Goal: Information Seeking & Learning: Find specific fact

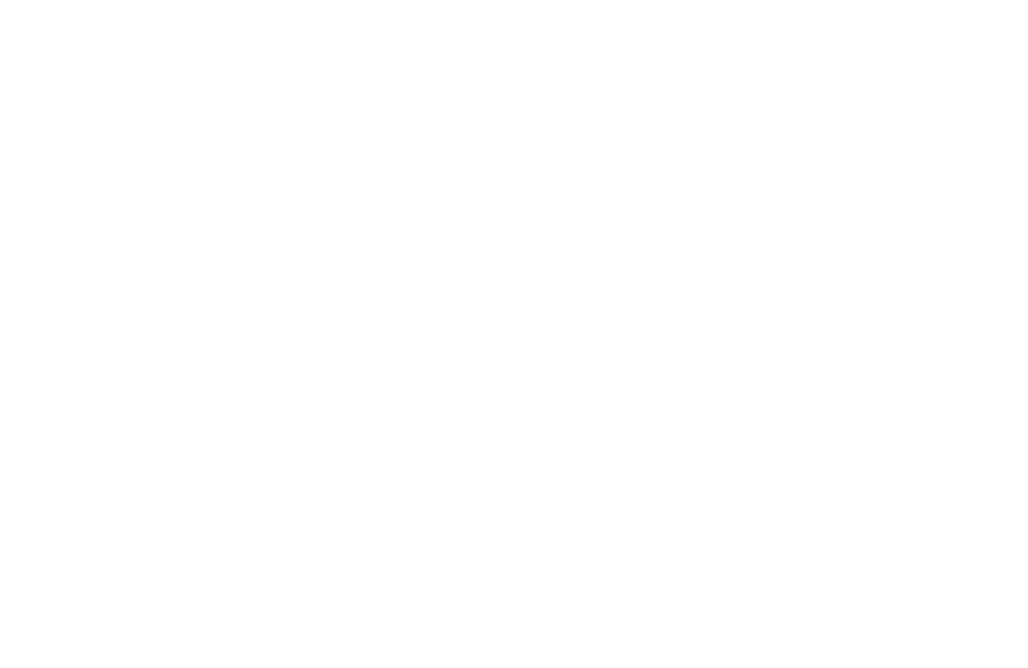
click at [419, 242] on body at bounding box center [514, 334] width 1028 height 668
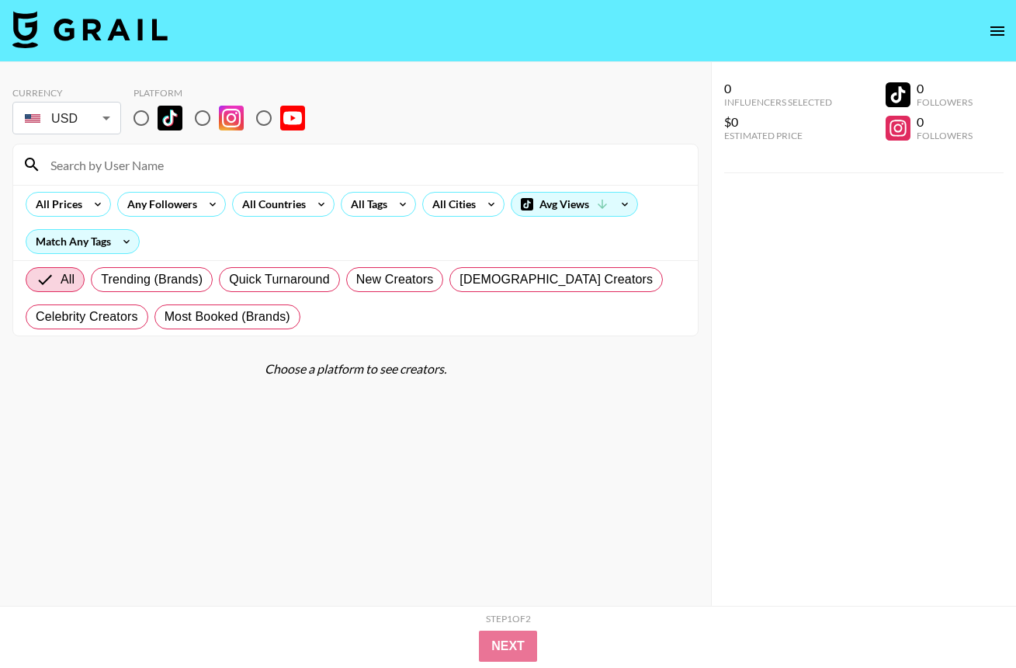
click at [142, 125] on input "radio" at bounding box center [141, 118] width 33 height 33
radio input "true"
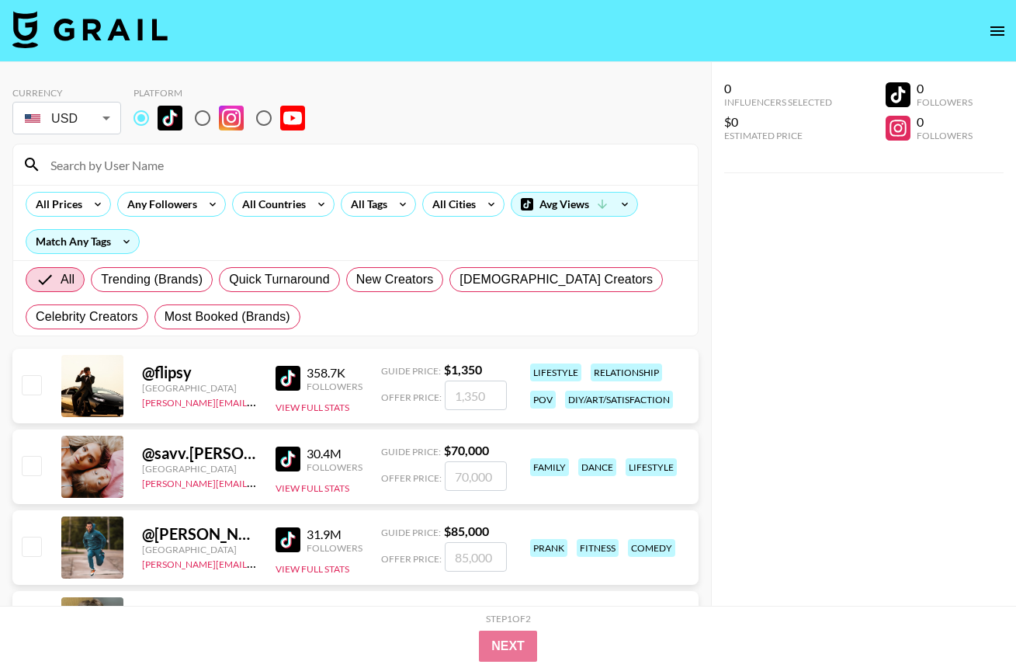
click at [130, 166] on input at bounding box center [365, 164] width 648 height 25
paste input "freyabryndorff"
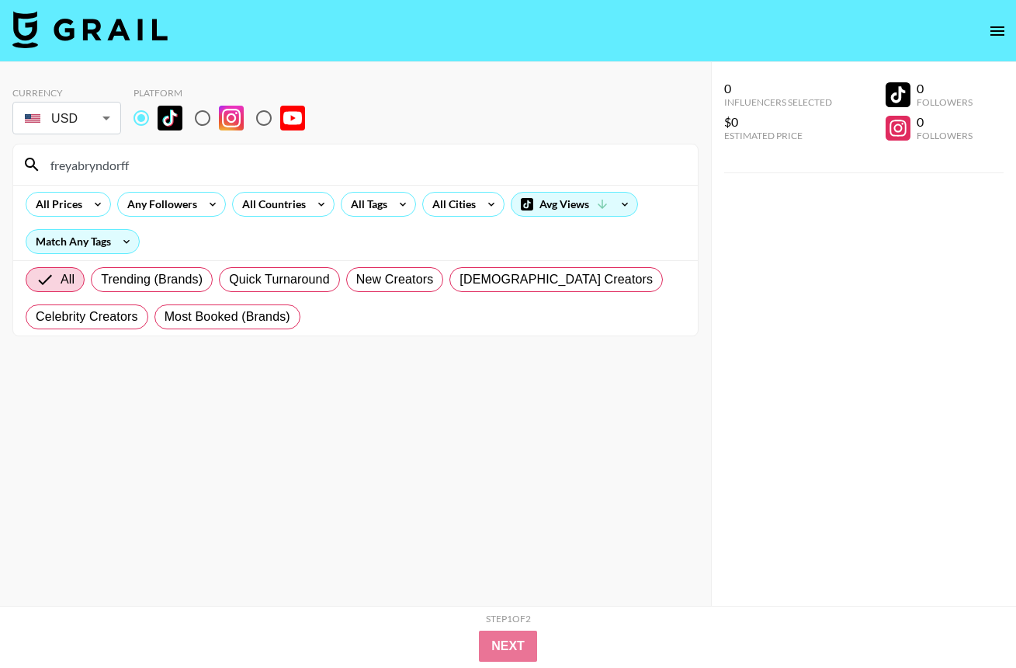
type input "freyabryndorff"
click at [232, 433] on section "Currency USD USD ​ Platform freyabryndorff All Prices Any Followers All Countri…" at bounding box center [355, 346] width 686 height 543
drag, startPoint x: 148, startPoint y: 164, endPoint x: -19, endPoint y: 151, distance: 167.4
click at [0, 151] on html "Currency USD USD ​ Platform freyabryndorff All Prices Any Followers All Countri…" at bounding box center [508, 365] width 1016 height 730
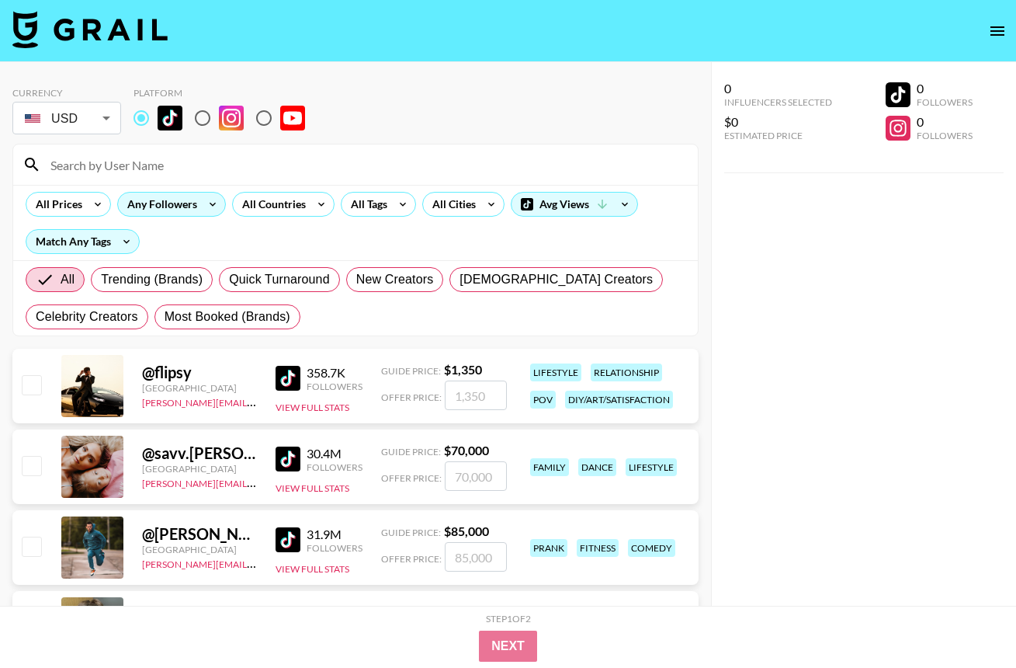
click at [196, 207] on div "Any Followers" at bounding box center [159, 204] width 82 height 23
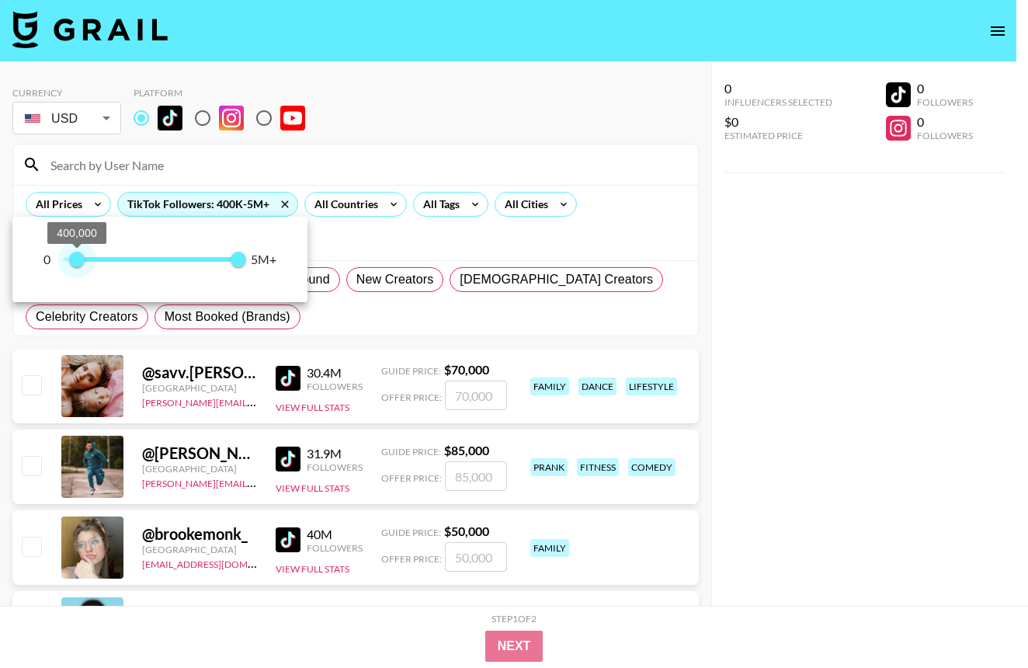
type input "400000"
drag, startPoint x: 62, startPoint y: 262, endPoint x: 78, endPoint y: 262, distance: 16.3
click at [78, 262] on span "400,000" at bounding box center [77, 260] width 16 height 16
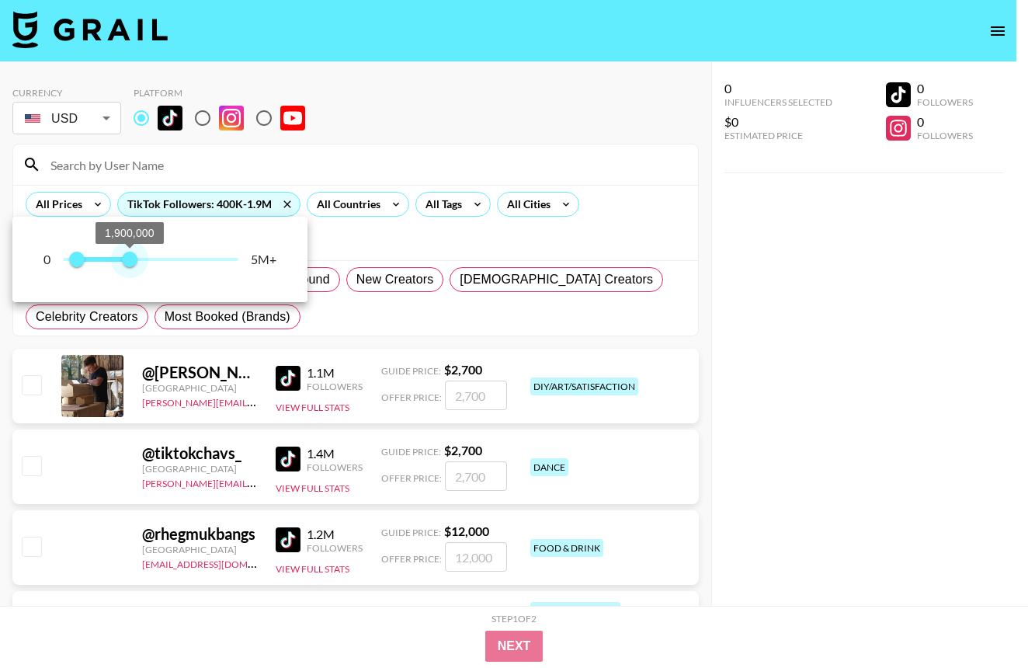
type input "1100000"
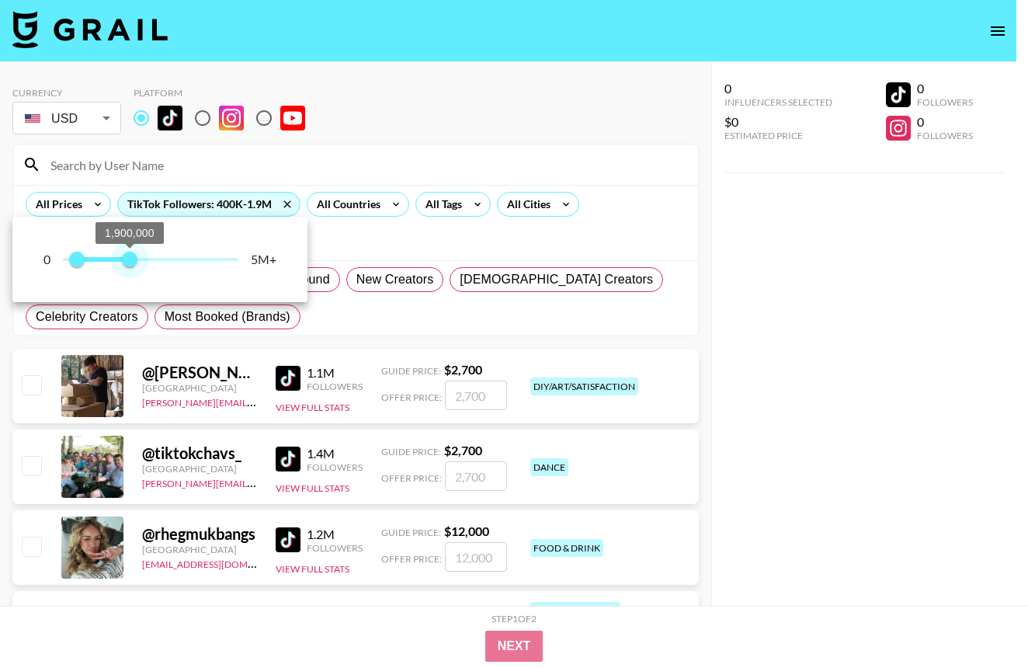
type input "300000"
type input "400000"
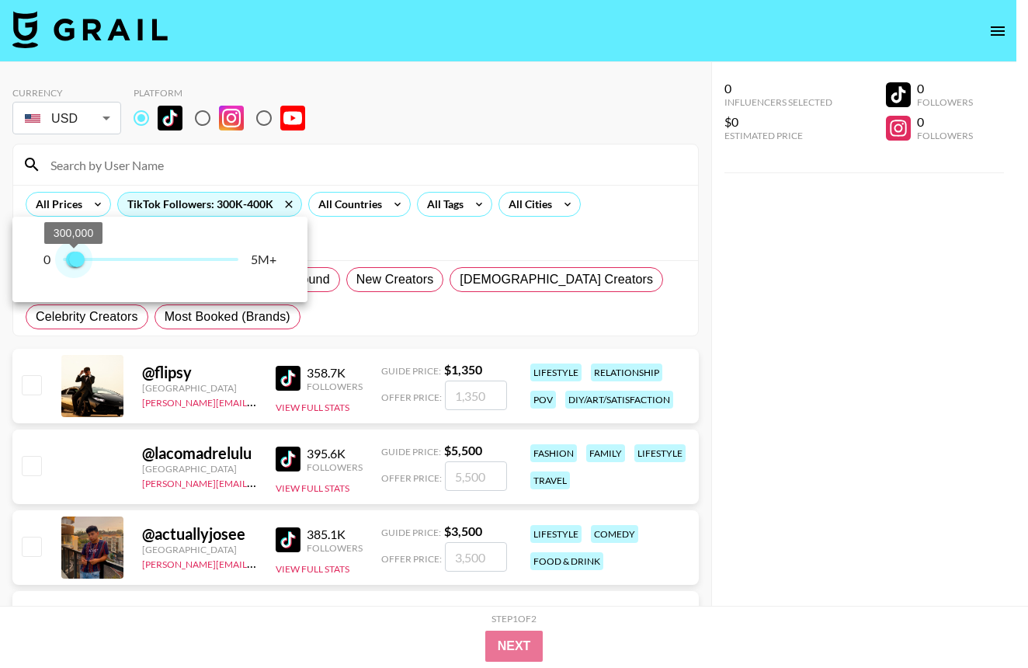
type input "400000"
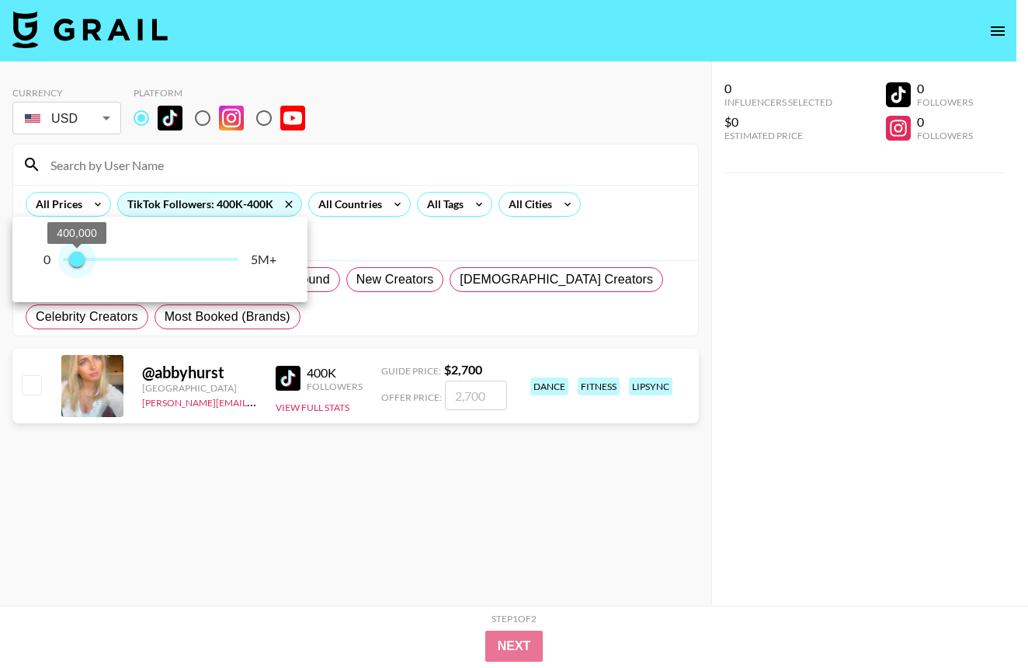
type input "500000"
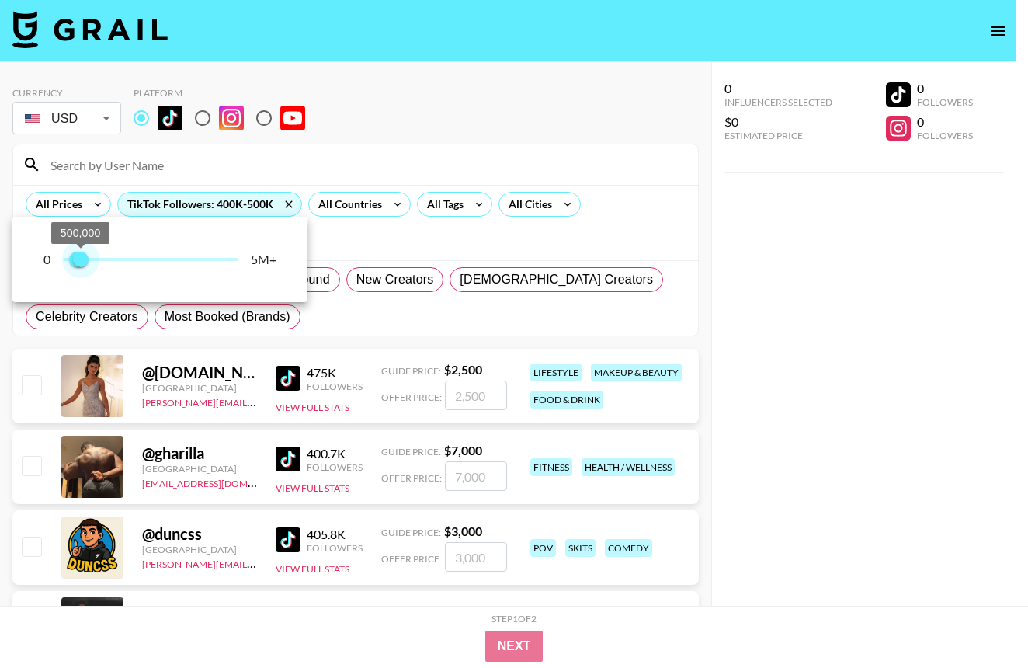
drag, startPoint x: 241, startPoint y: 262, endPoint x: 81, endPoint y: 266, distance: 160.0
click at [81, 266] on span "500,000" at bounding box center [81, 260] width 16 height 16
click at [752, 342] on div at bounding box center [514, 334] width 1028 height 668
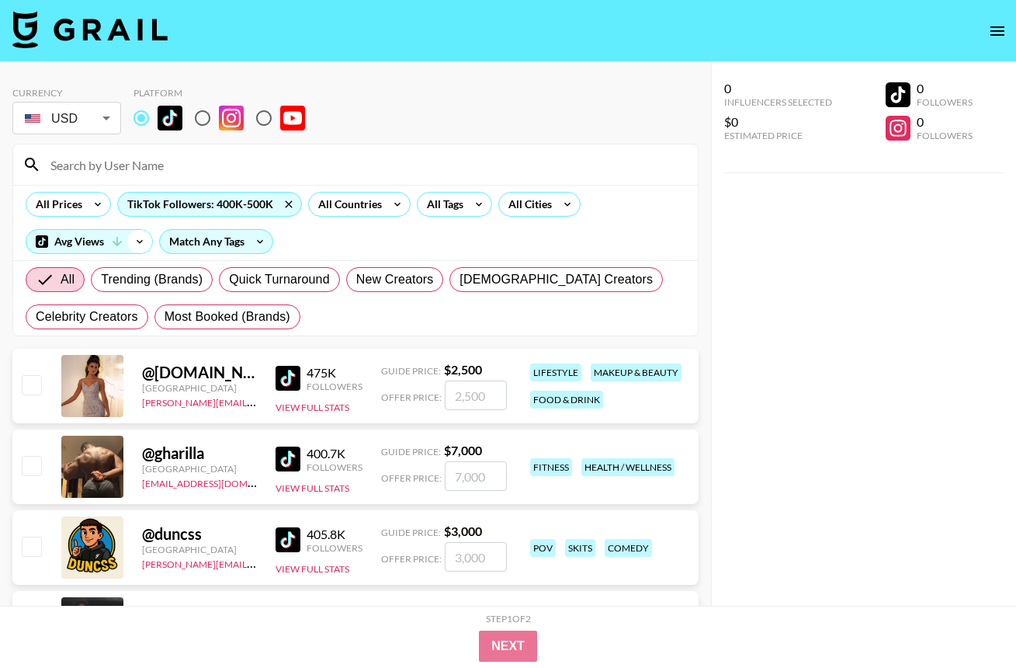
click at [133, 238] on icon at bounding box center [139, 241] width 25 height 23
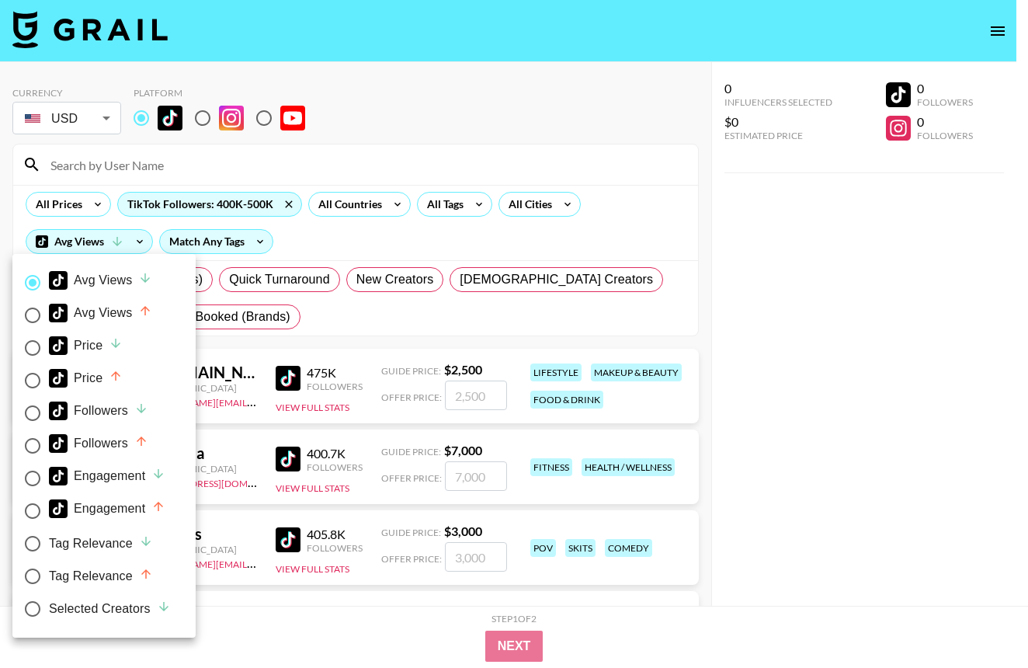
click at [78, 414] on div "Followers" at bounding box center [98, 410] width 99 height 19
click at [49, 414] on input "Followers" at bounding box center [32, 413] width 33 height 33
radio input "true"
radio input "false"
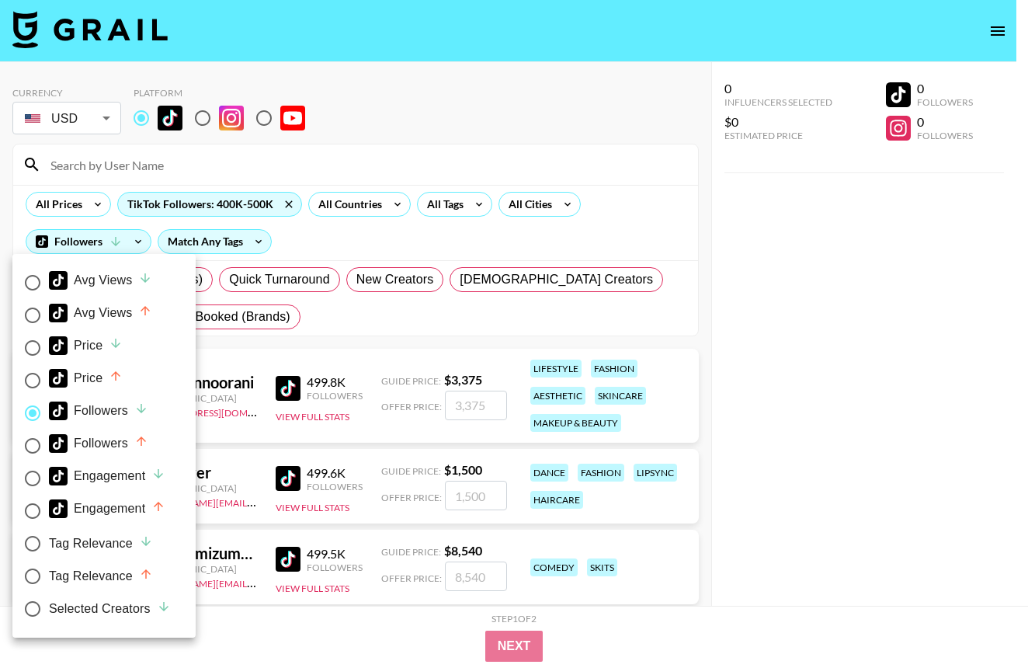
click at [764, 432] on div at bounding box center [514, 334] width 1028 height 668
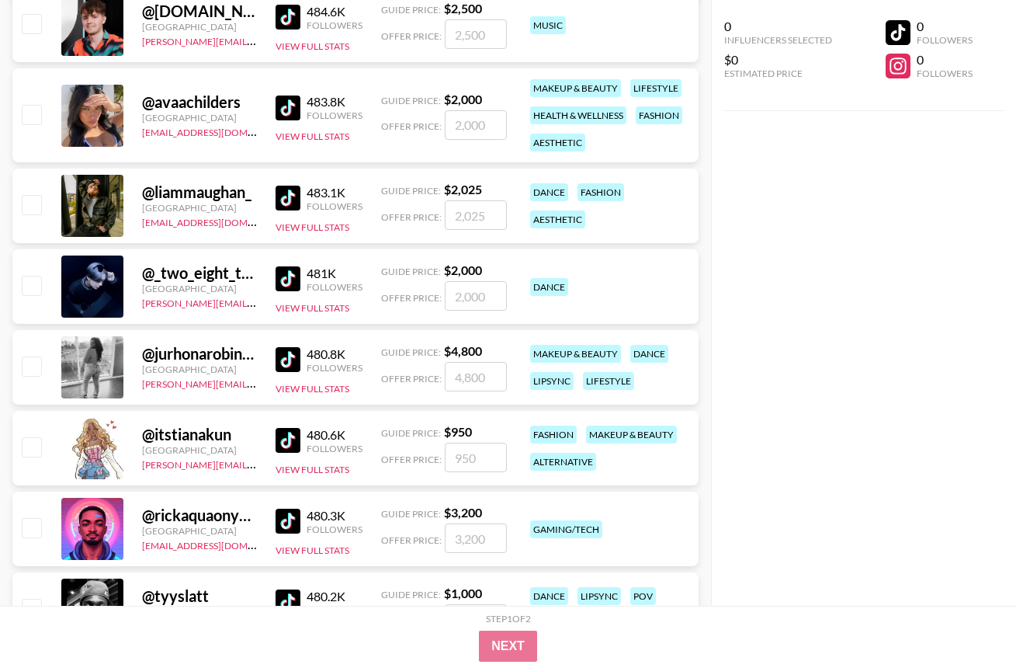
scroll to position [2786, 0]
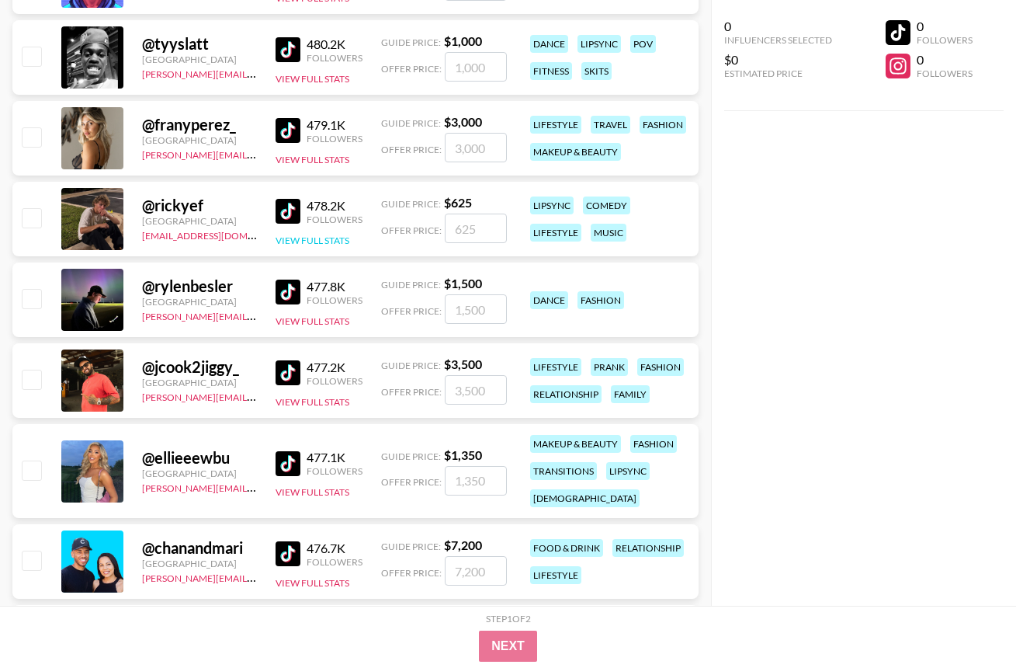
click at [299, 238] on button "View Full Stats" at bounding box center [313, 240] width 74 height 12
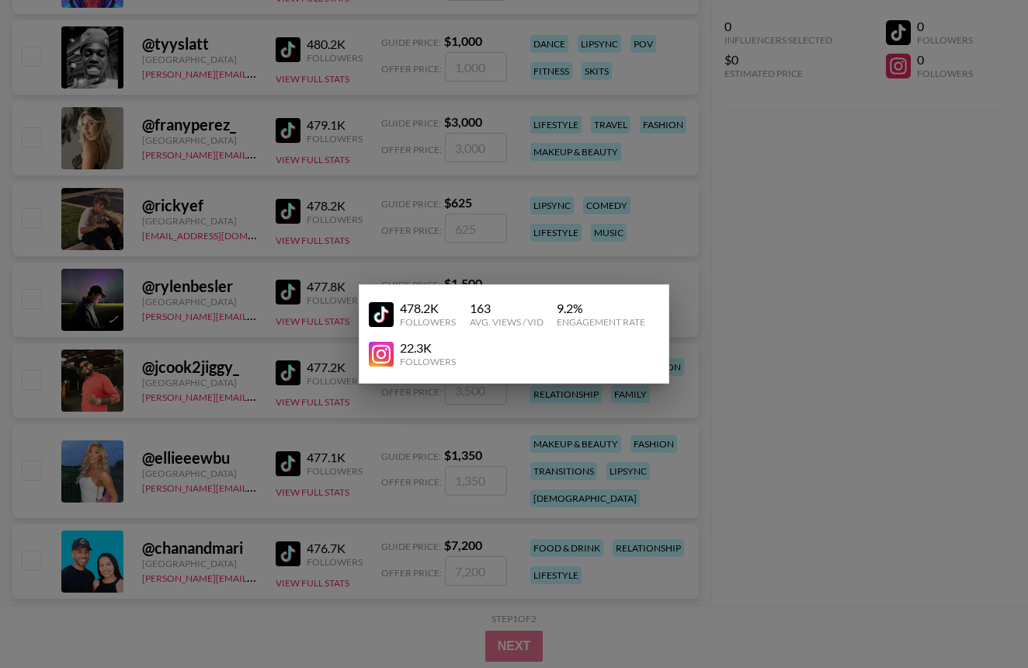
click at [883, 330] on div at bounding box center [514, 334] width 1028 height 668
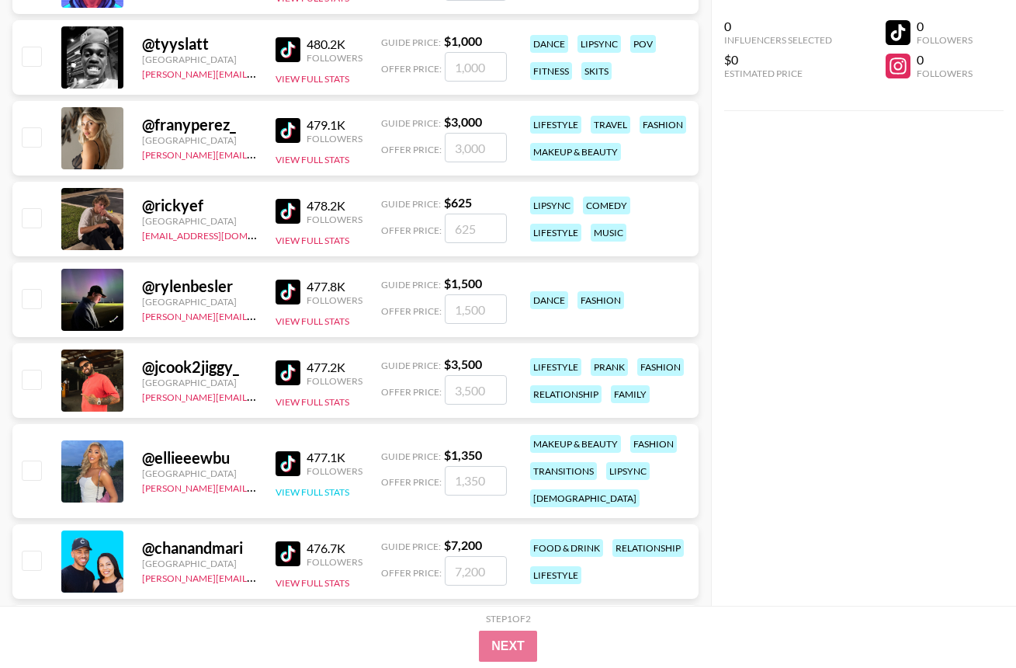
click at [325, 491] on button "View Full Stats" at bounding box center [313, 492] width 74 height 12
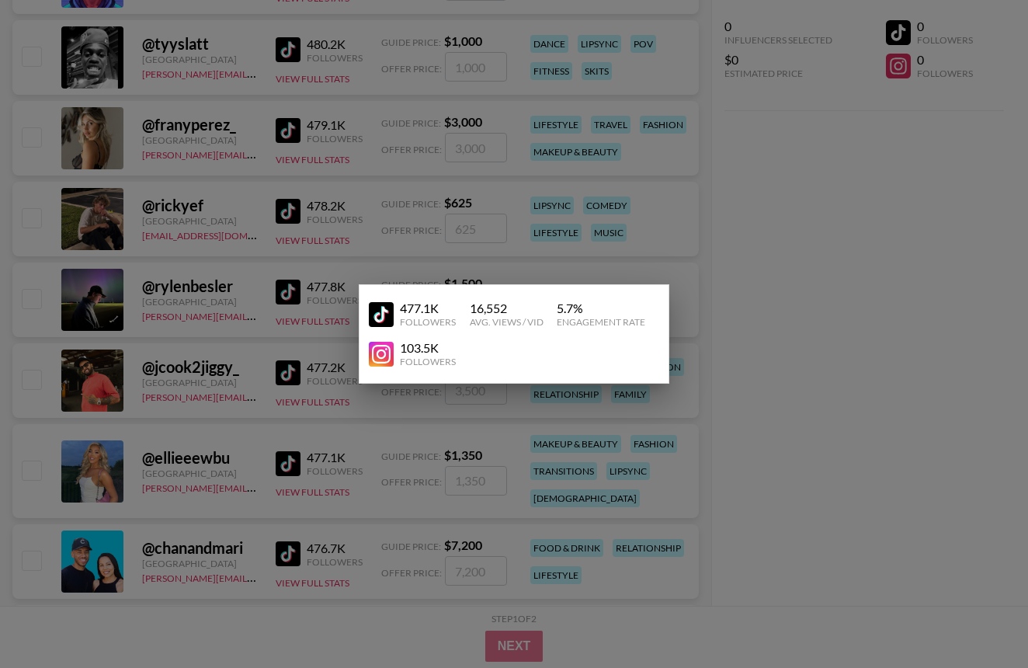
click at [811, 328] on div at bounding box center [514, 334] width 1028 height 668
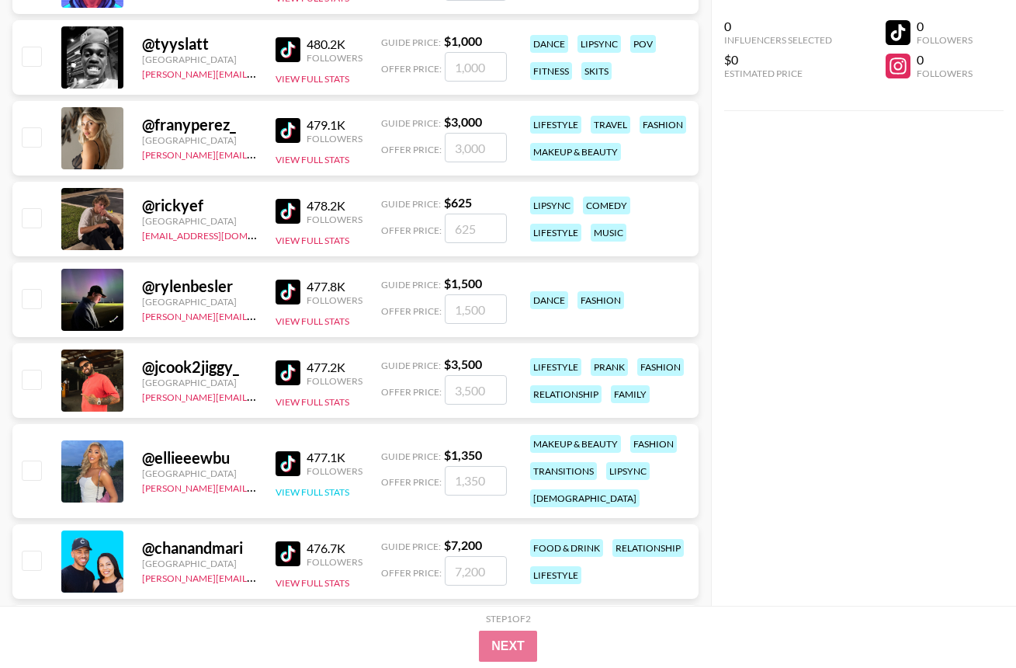
scroll to position [2954, 0]
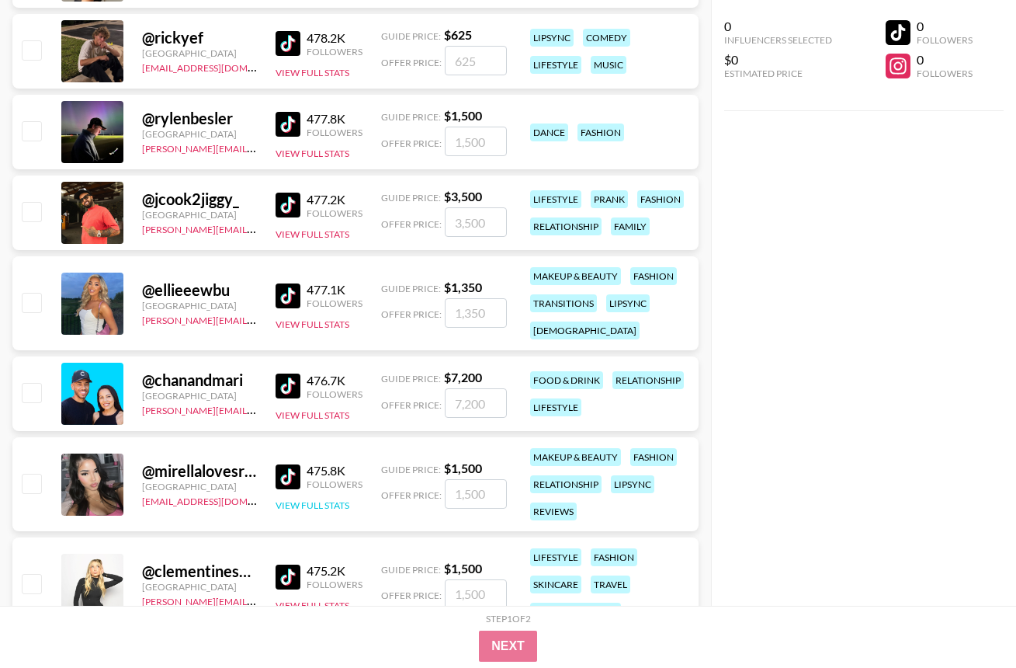
click at [308, 508] on button "View Full Stats" at bounding box center [313, 505] width 74 height 12
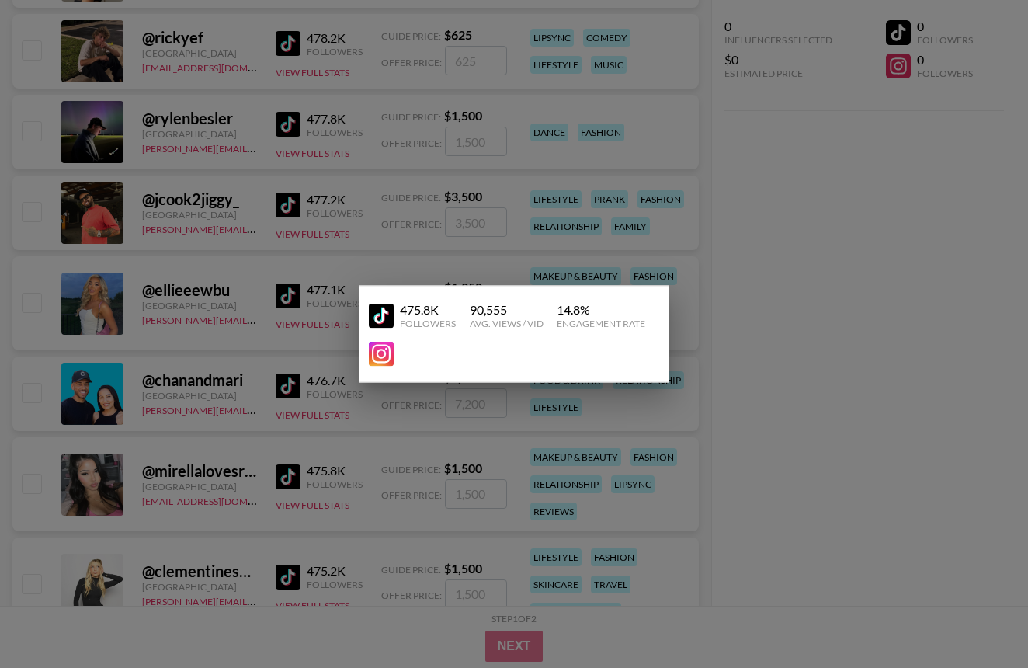
click at [883, 332] on div at bounding box center [514, 334] width 1028 height 668
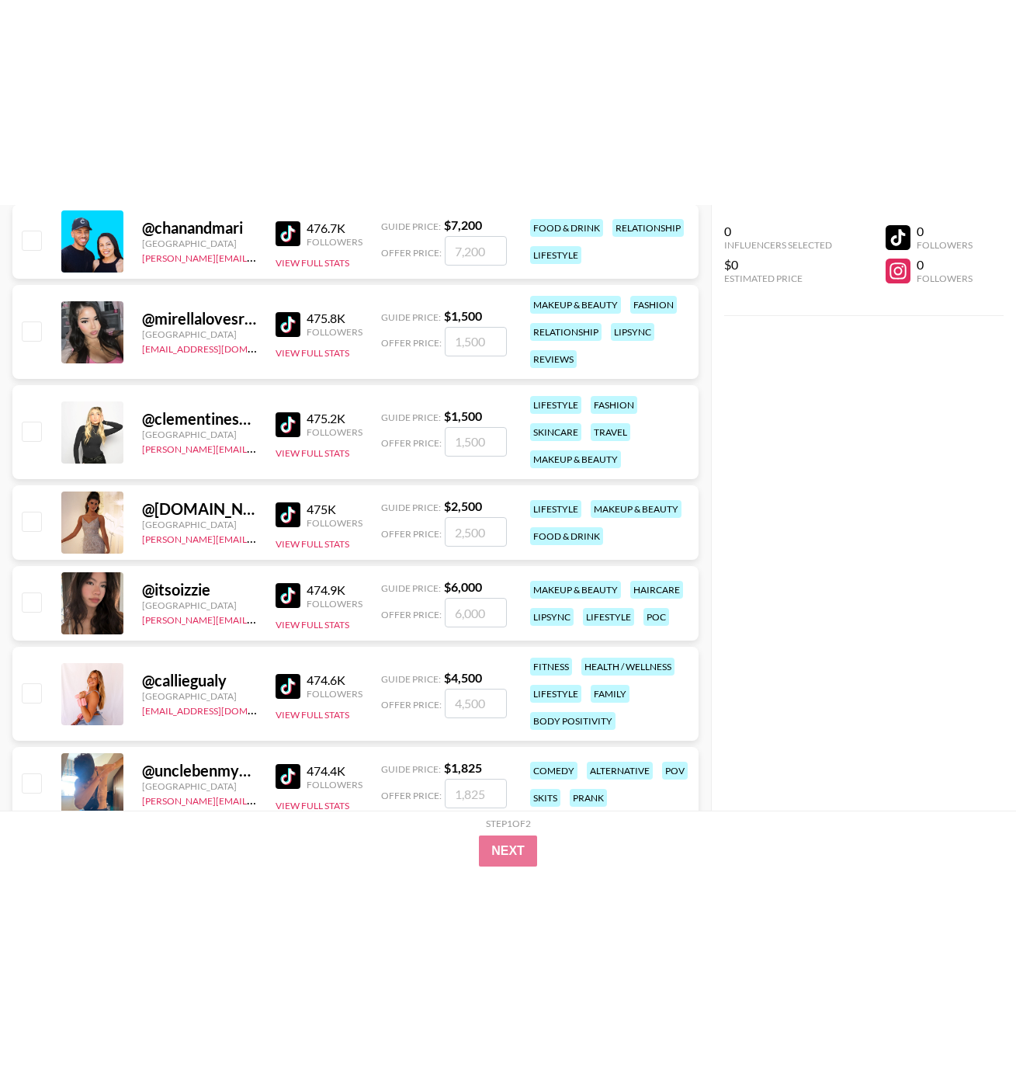
scroll to position [3268, 0]
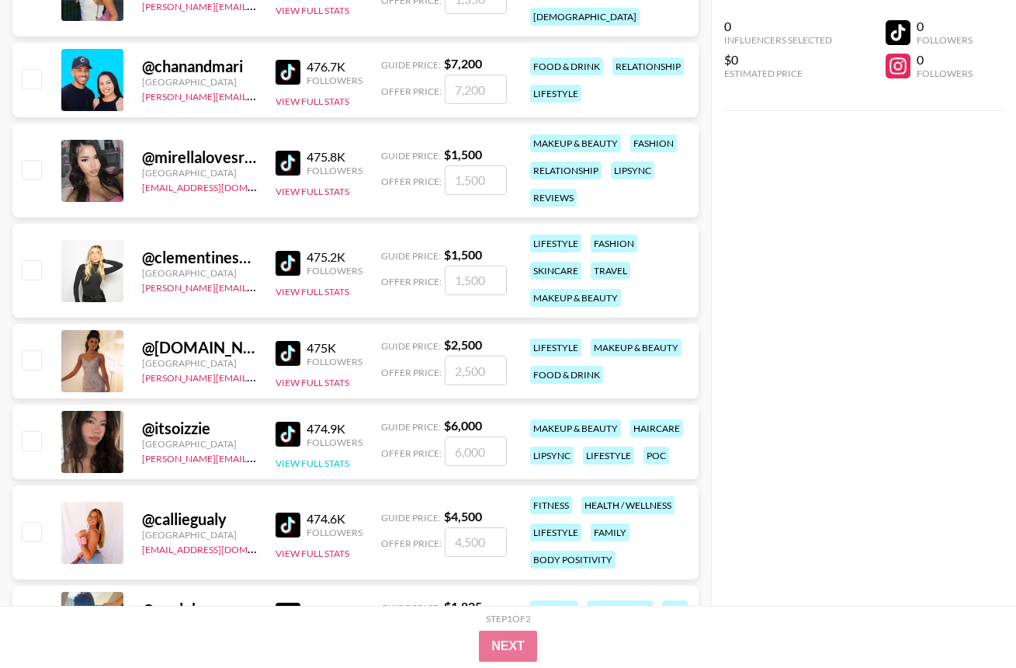
click at [286, 466] on button "View Full Stats" at bounding box center [313, 463] width 74 height 12
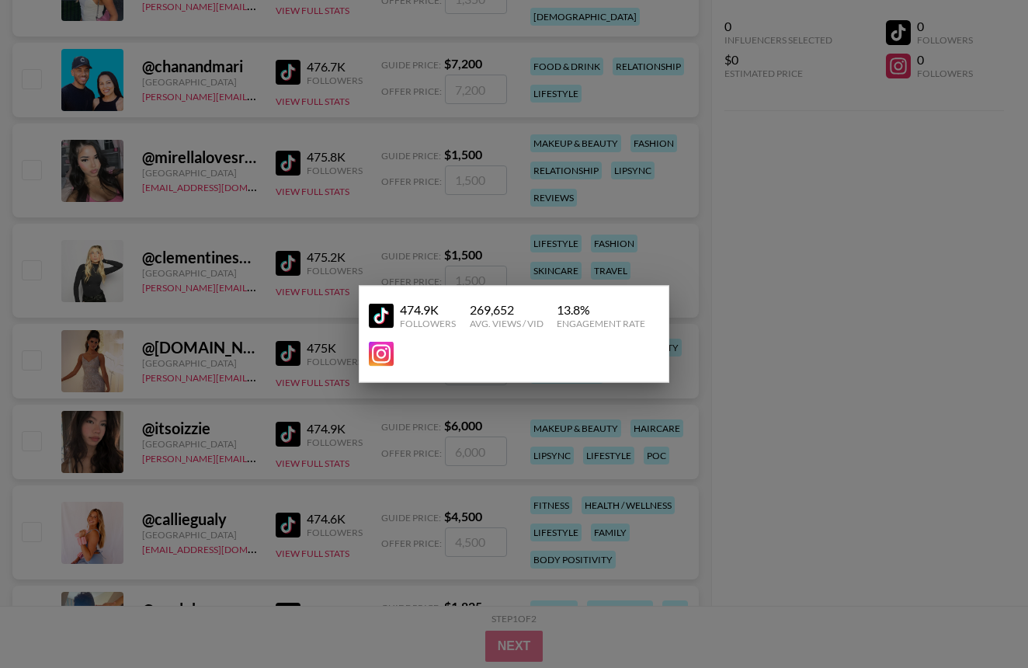
click at [794, 301] on div at bounding box center [514, 334] width 1028 height 668
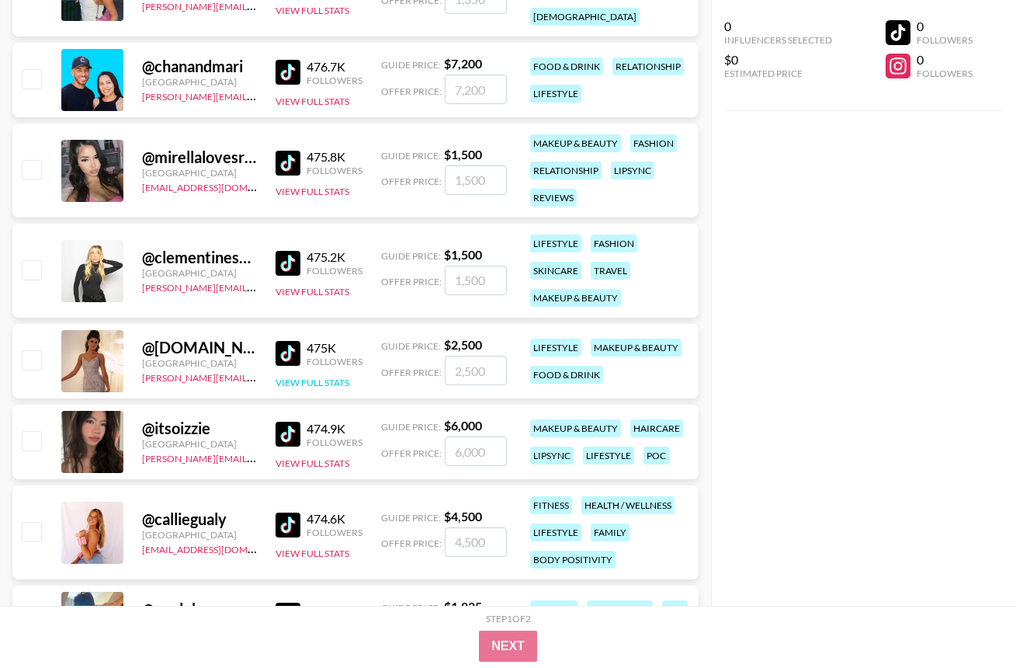
click at [289, 386] on button "View Full Stats" at bounding box center [313, 383] width 74 height 12
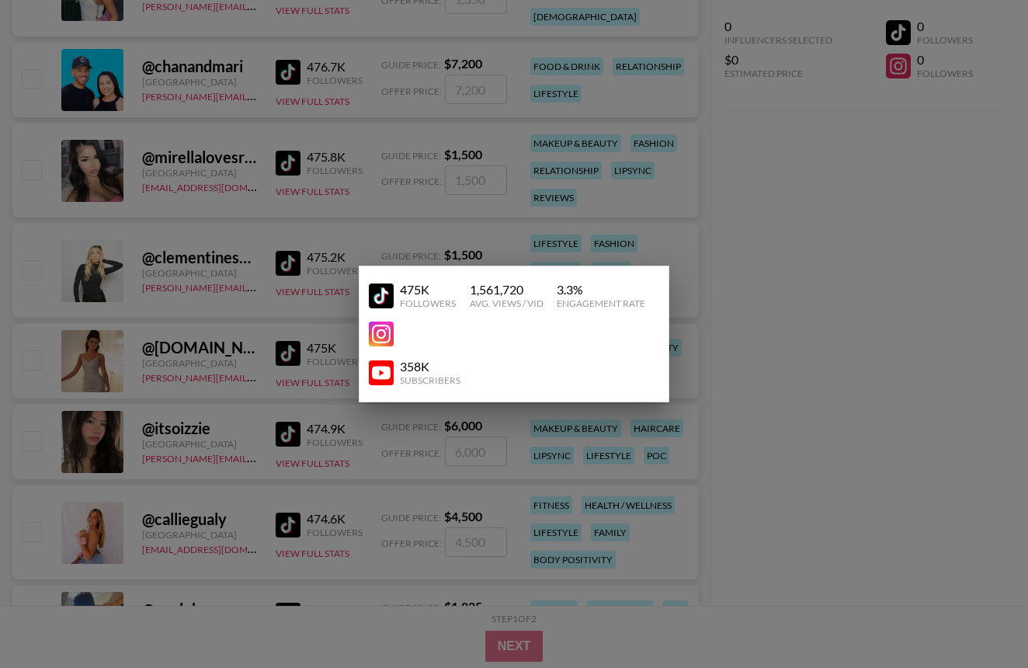
drag, startPoint x: 794, startPoint y: 311, endPoint x: 741, endPoint y: 292, distance: 56.0
click at [794, 310] on div at bounding box center [514, 334] width 1028 height 668
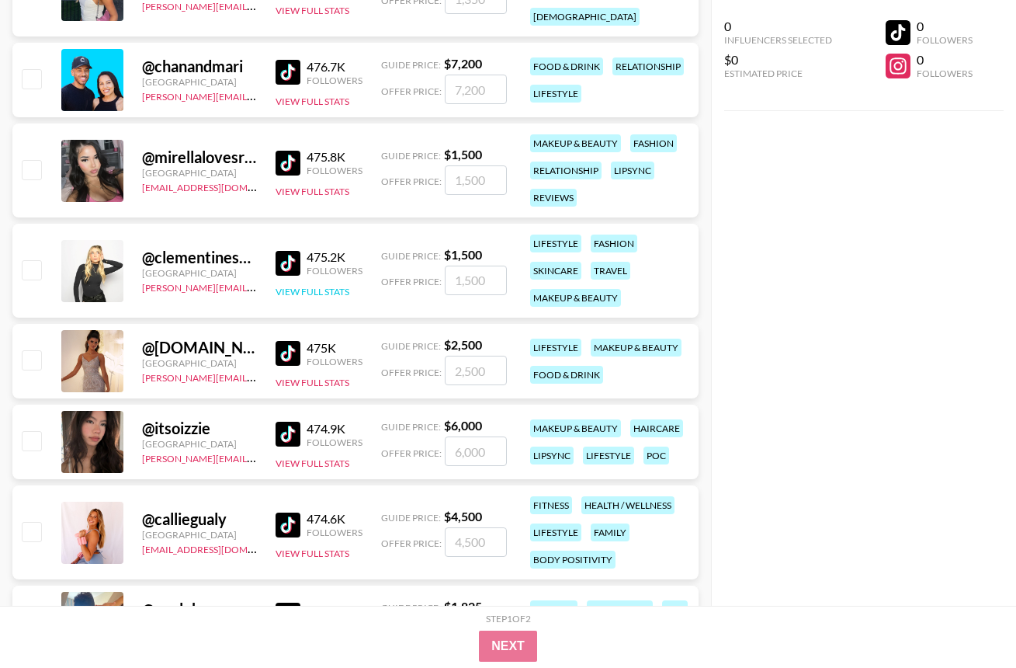
click at [299, 295] on button "View Full Stats" at bounding box center [313, 292] width 74 height 12
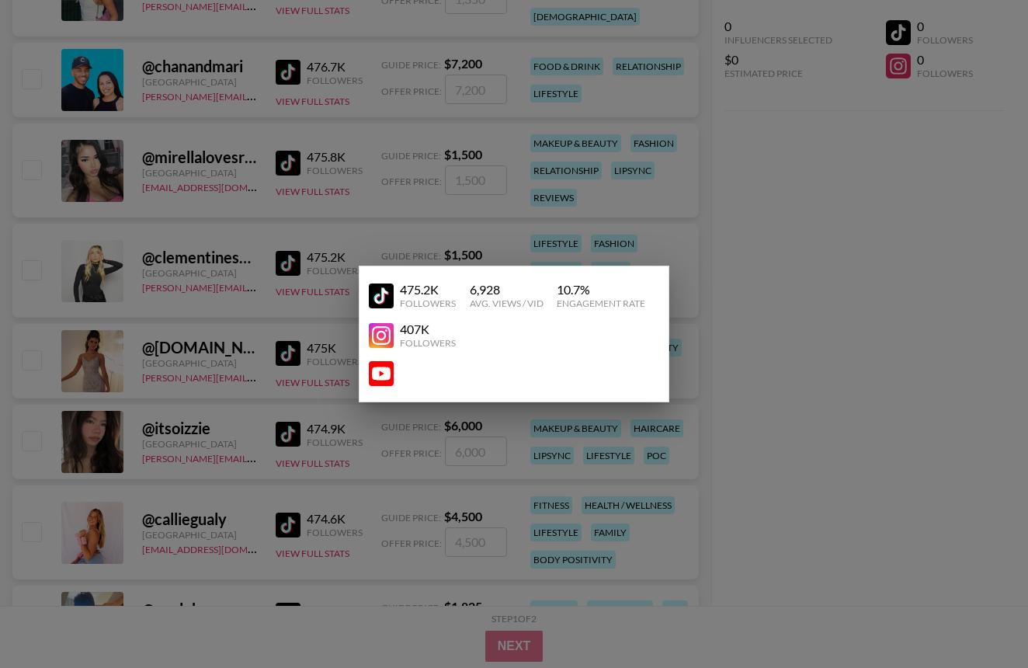
click at [766, 271] on div at bounding box center [514, 334] width 1028 height 668
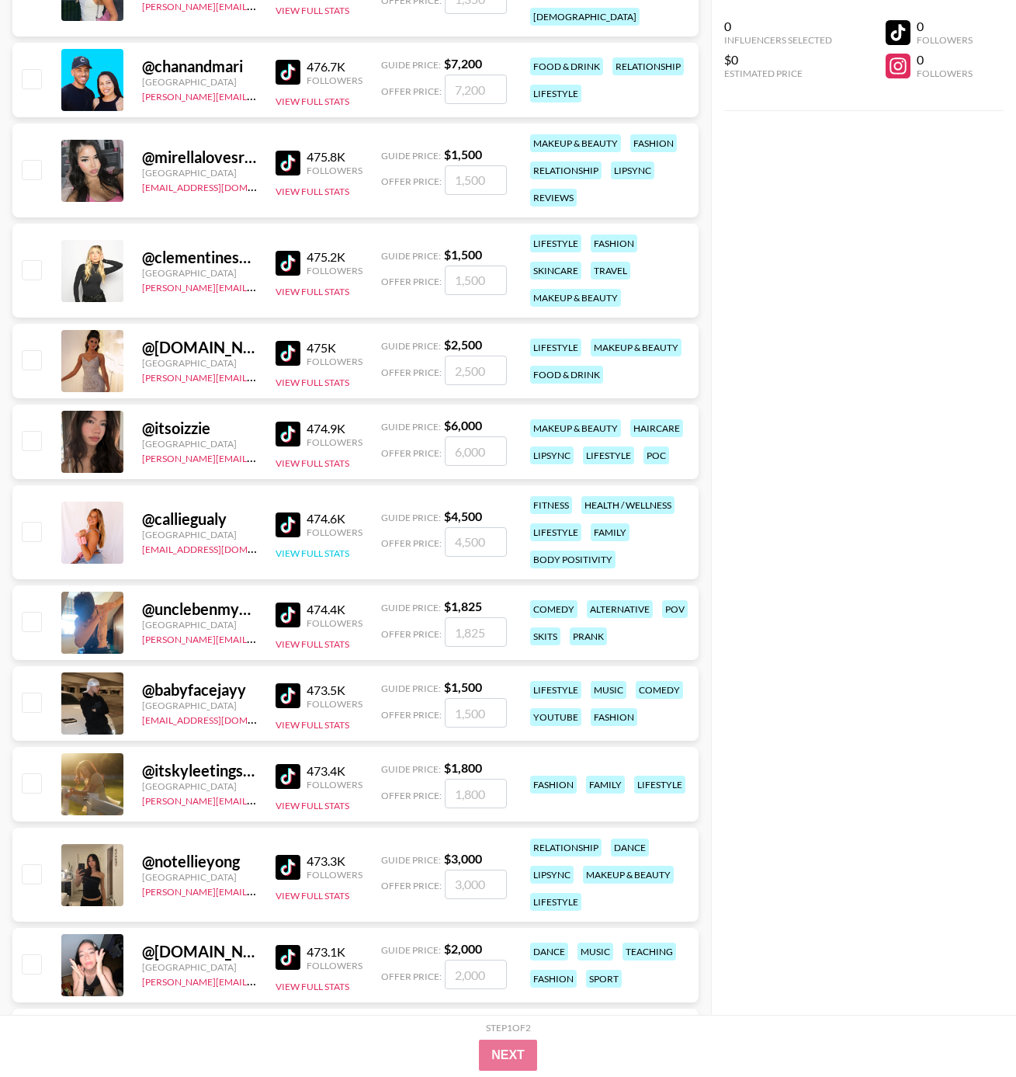
click at [297, 554] on button "View Full Stats" at bounding box center [313, 553] width 74 height 12
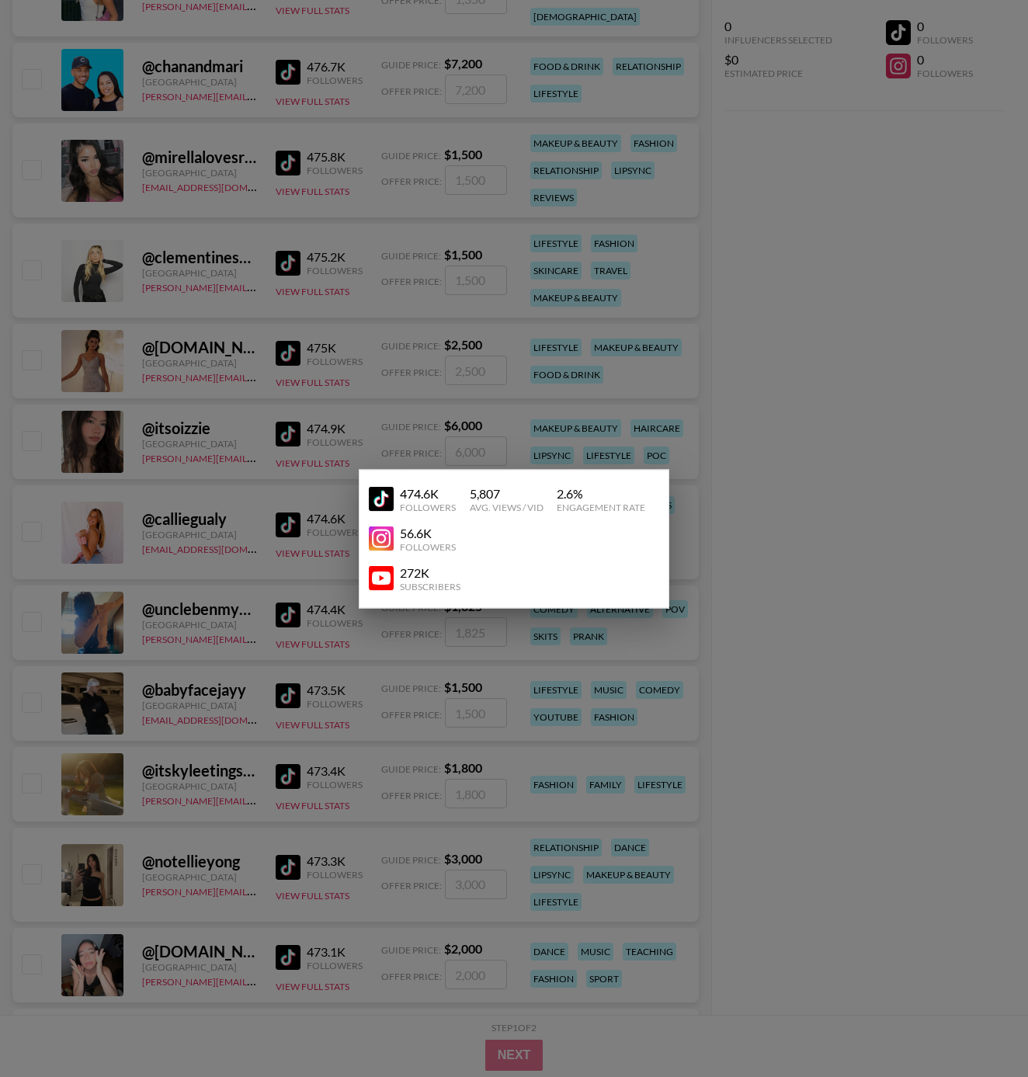
click at [814, 481] on div at bounding box center [514, 538] width 1028 height 1077
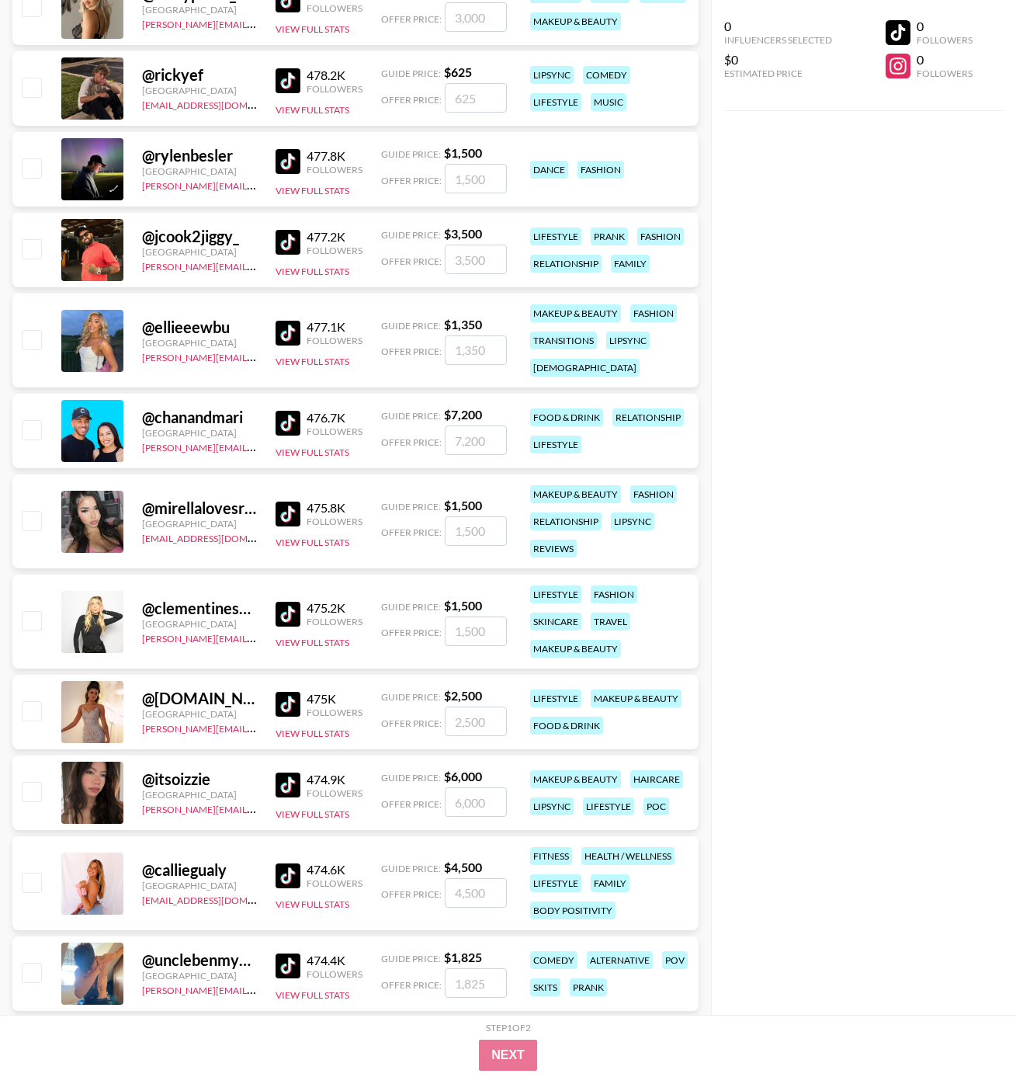
scroll to position [2875, 0]
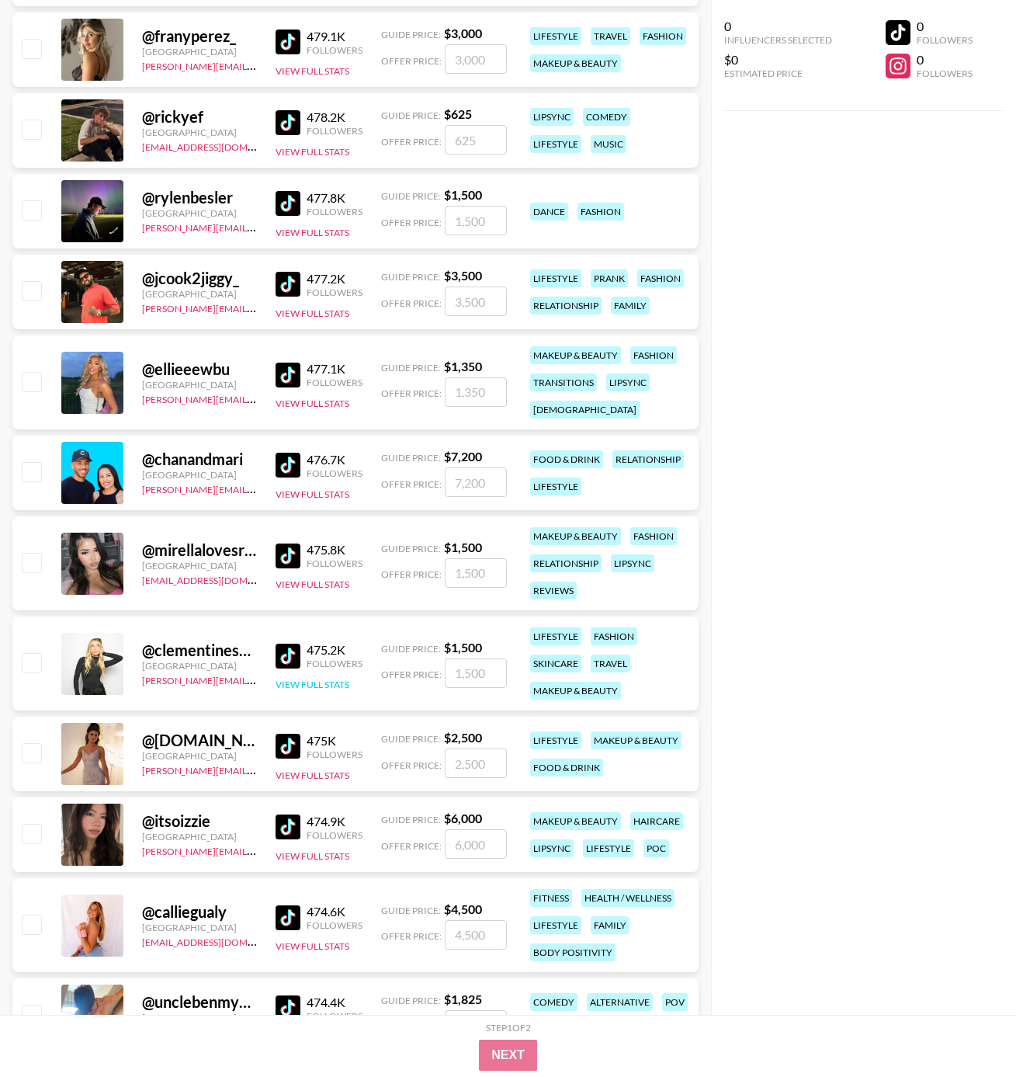
click at [315, 667] on button "View Full Stats" at bounding box center [313, 685] width 74 height 12
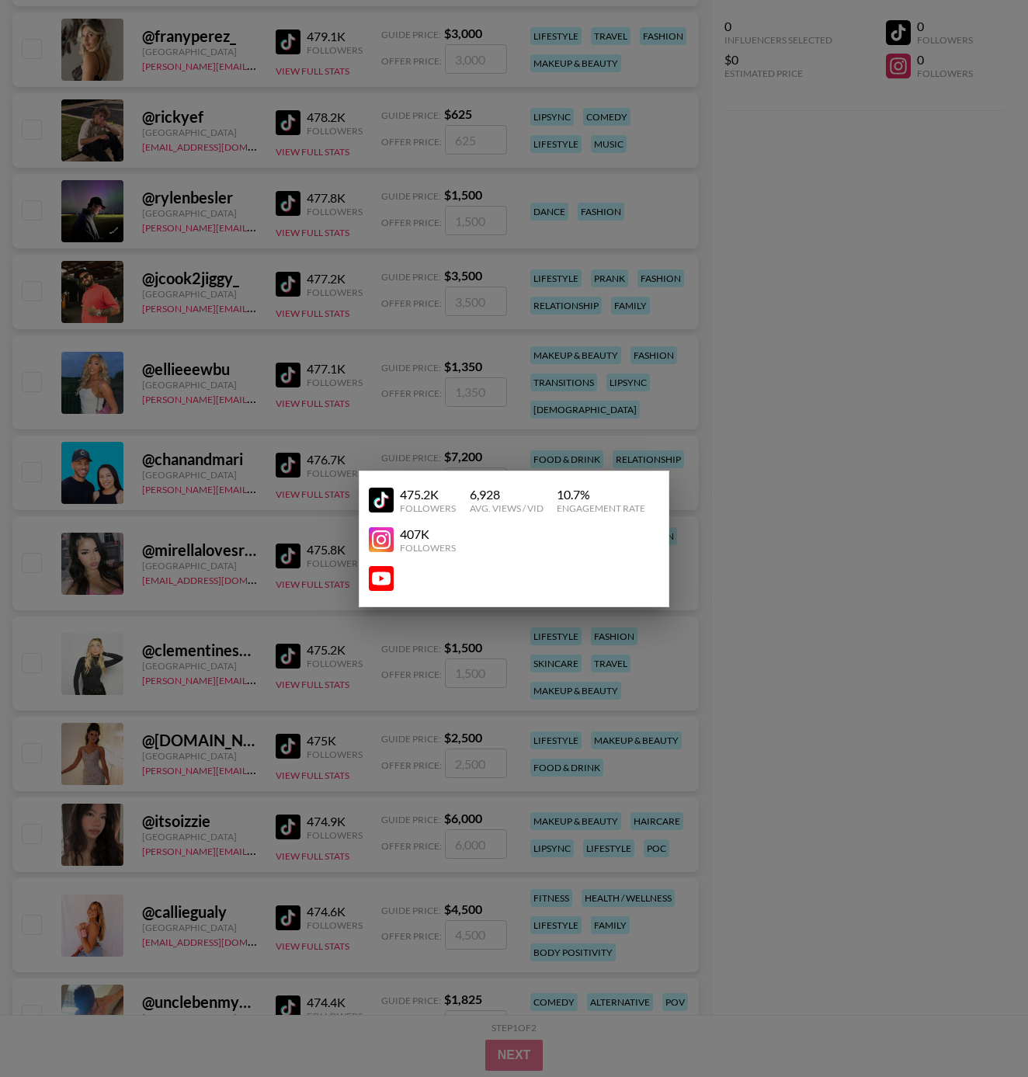
click at [363, 667] on div at bounding box center [514, 538] width 1028 height 1077
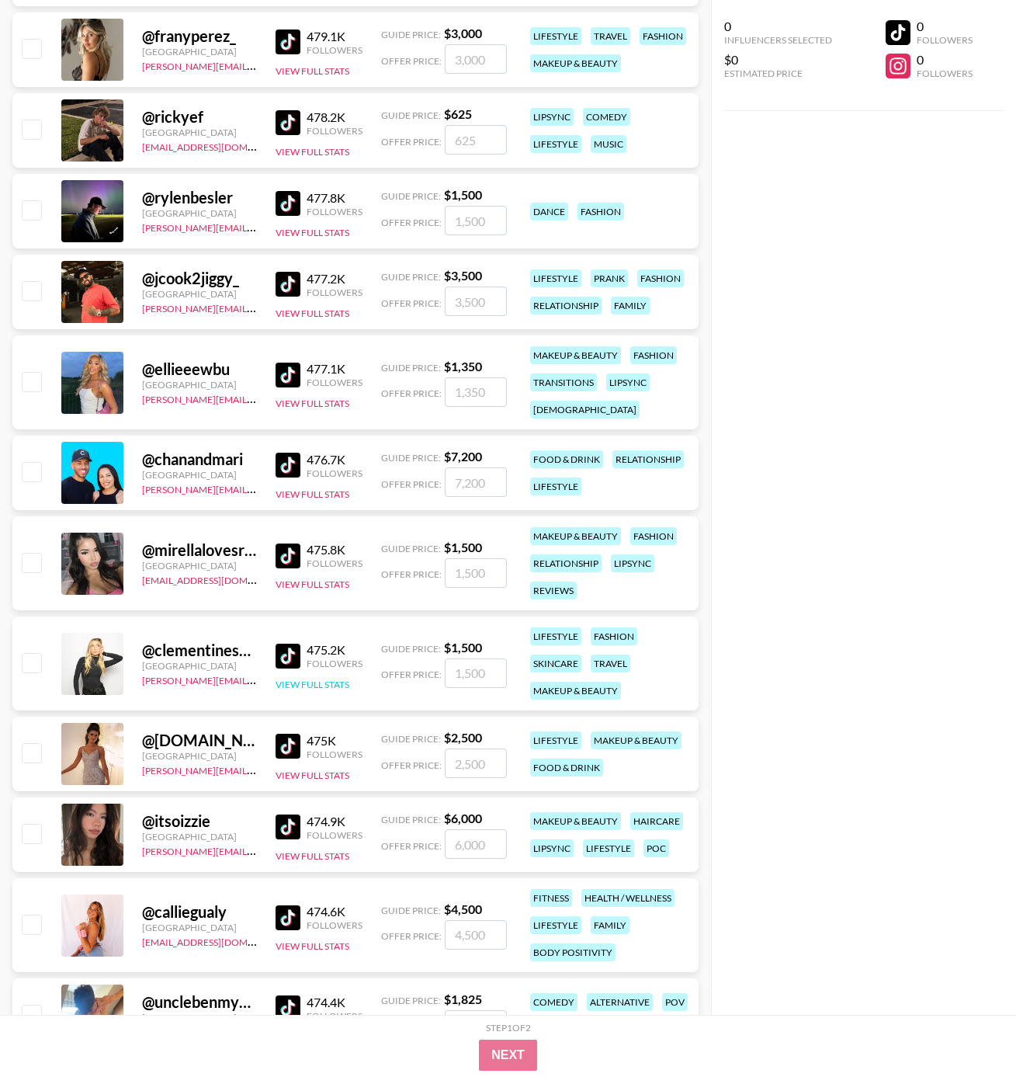
click at [323, 667] on button "View Full Stats" at bounding box center [313, 685] width 74 height 12
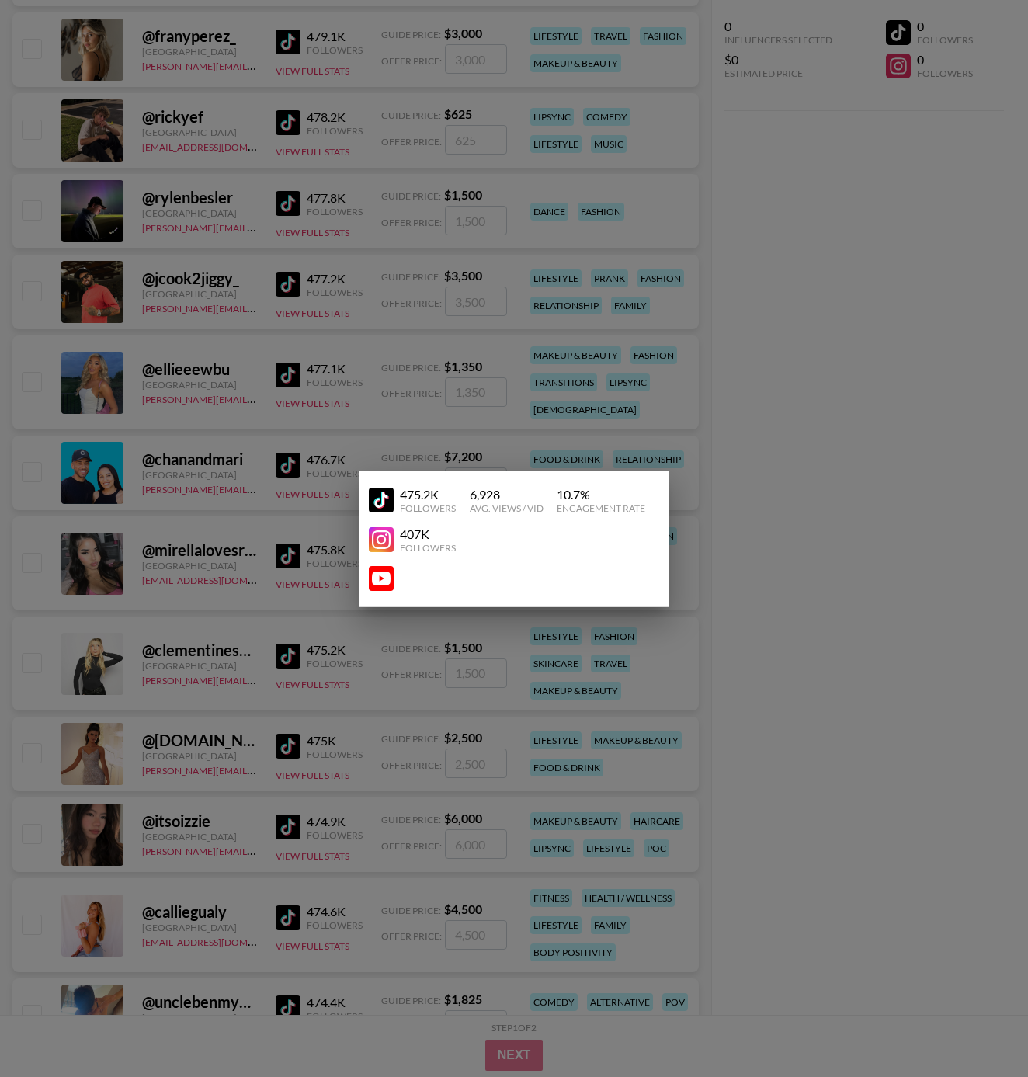
click at [835, 667] on div at bounding box center [514, 538] width 1028 height 1077
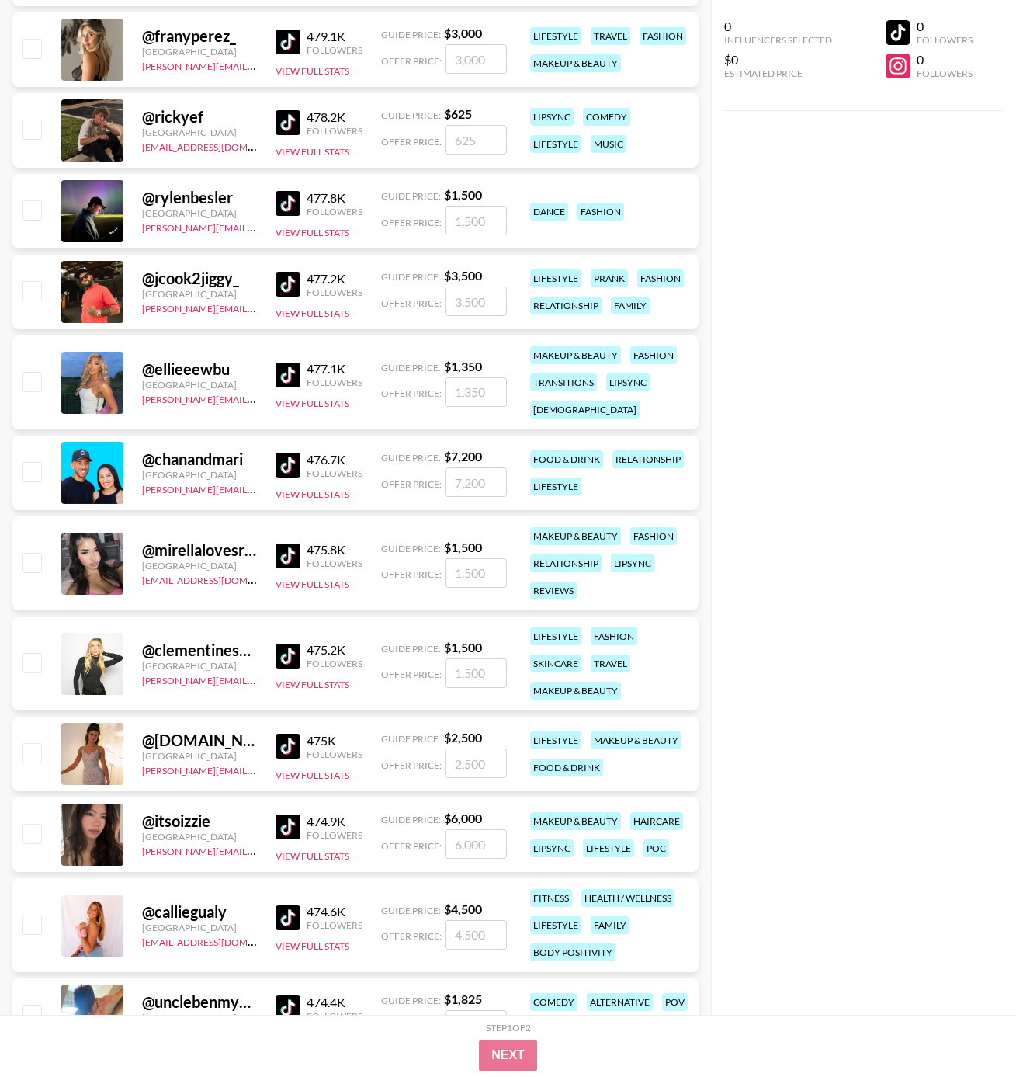
scroll to position [2634, 0]
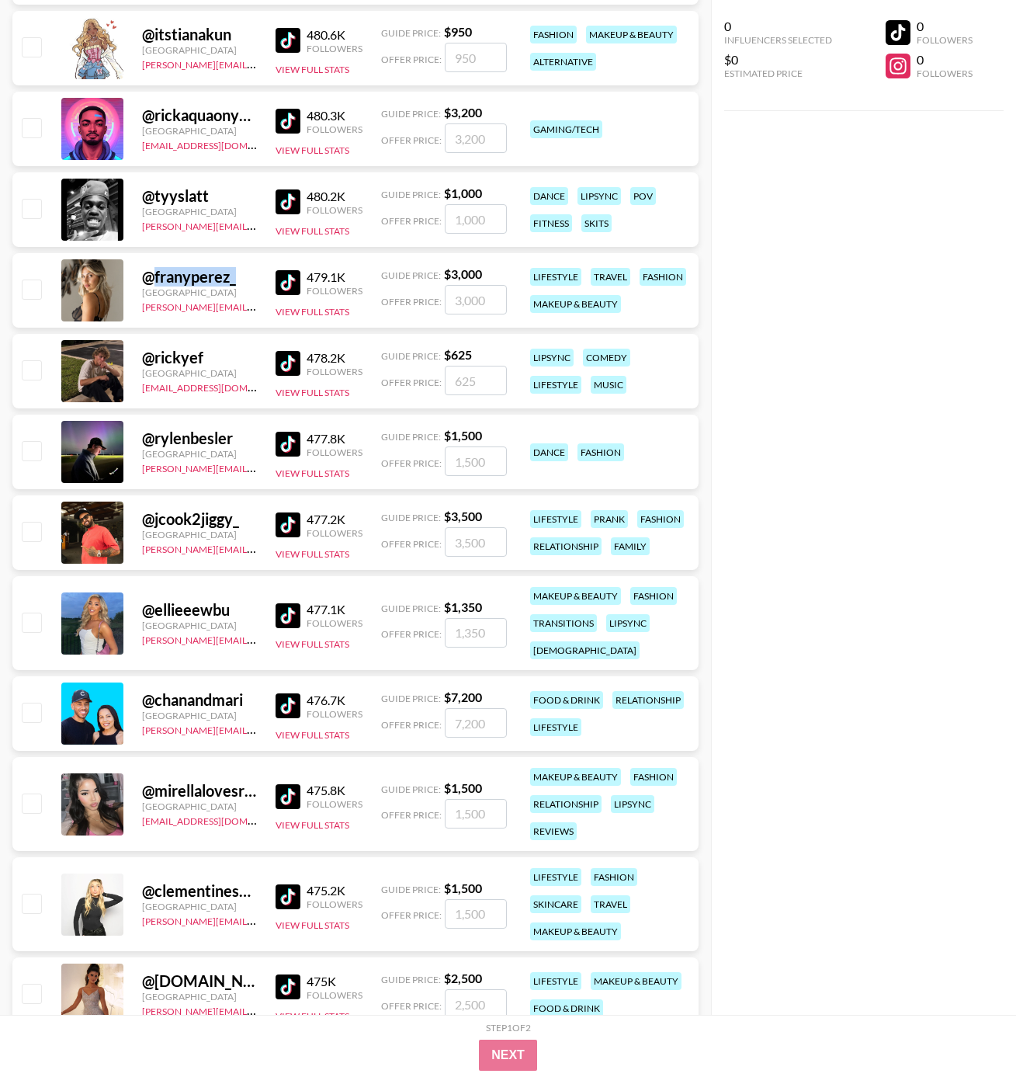
drag, startPoint x: 155, startPoint y: 277, endPoint x: 236, endPoint y: 280, distance: 81.6
click at [236, 280] on div "@ franyperez_" at bounding box center [199, 276] width 115 height 19
copy div "franyperez_"
drag, startPoint x: 248, startPoint y: 897, endPoint x: 149, endPoint y: 896, distance: 99.4
click at [149, 667] on div "@ clementinespieser" at bounding box center [199, 890] width 115 height 19
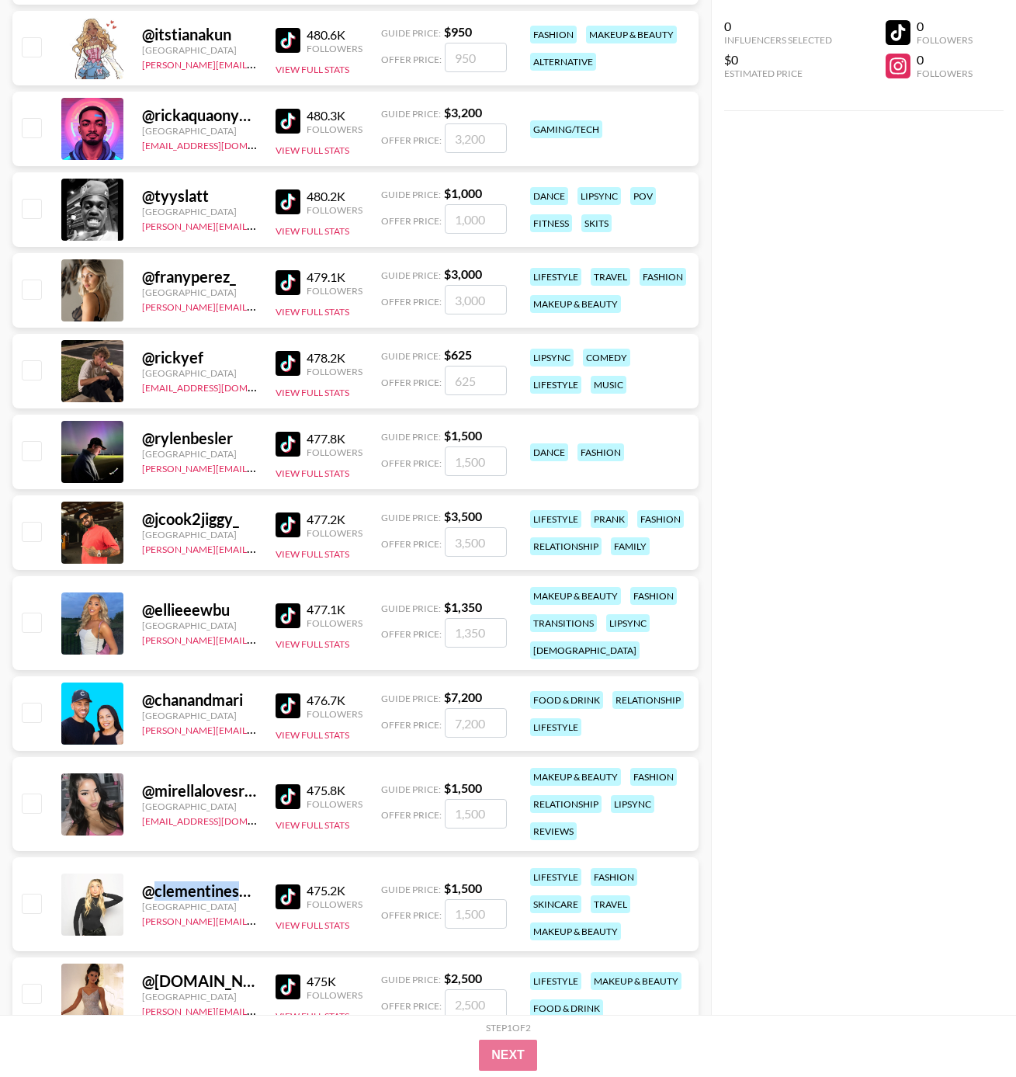
copy div "clementinespi"
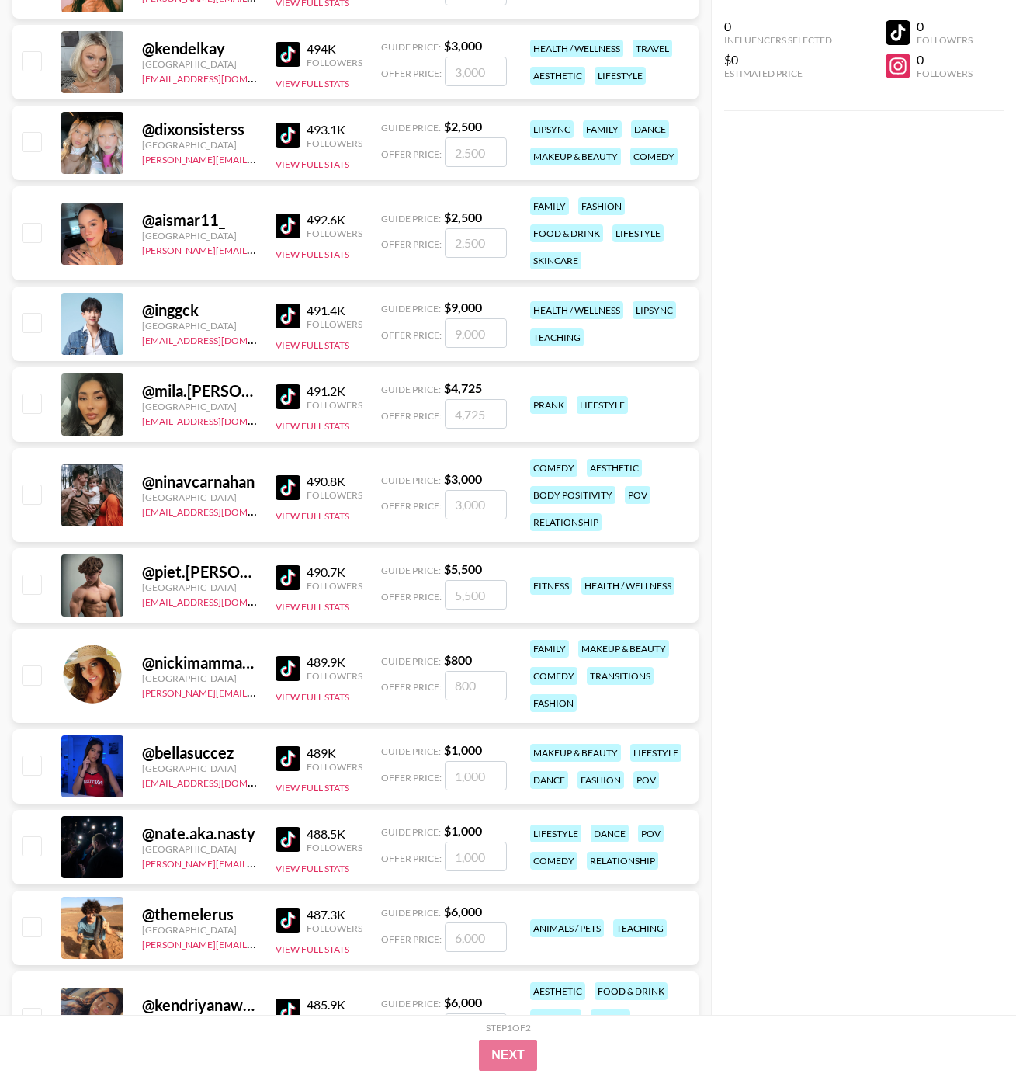
scroll to position [0, 0]
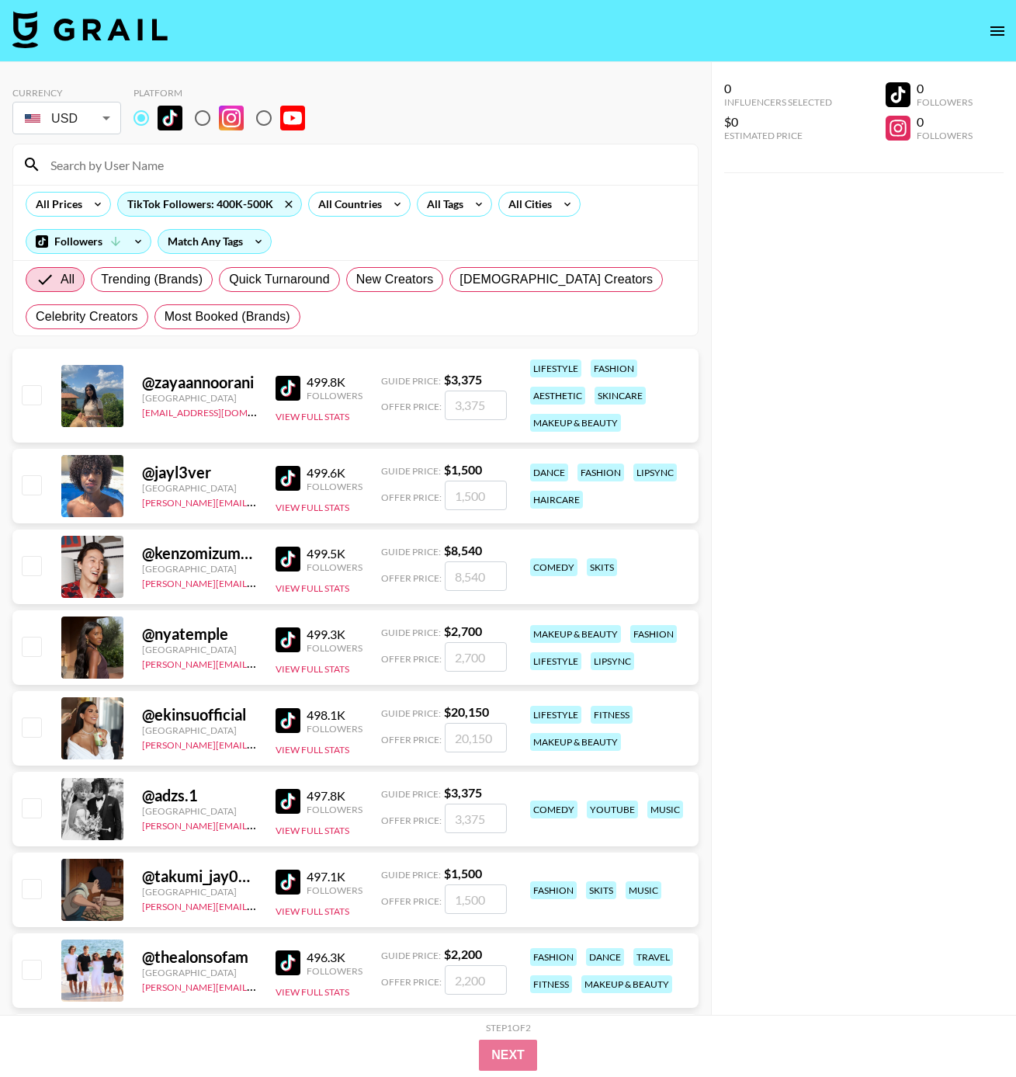
drag, startPoint x: 95, startPoint y: 165, endPoint x: 105, endPoint y: 168, distance: 10.8
click at [95, 165] on input at bounding box center [365, 164] width 648 height 25
paste input "ellamaerennison_"
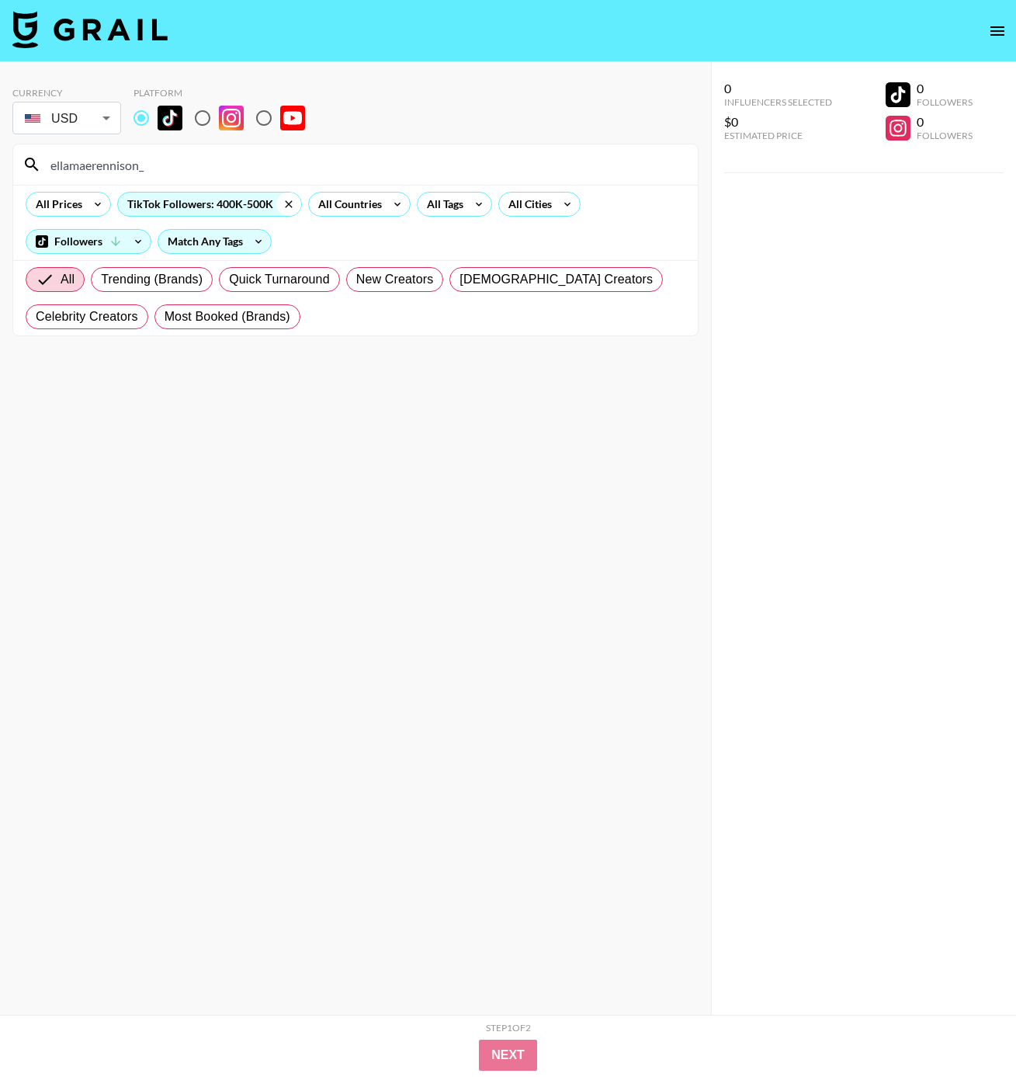
click at [286, 205] on icon at bounding box center [288, 203] width 7 height 7
drag, startPoint x: 152, startPoint y: 170, endPoint x: 85, endPoint y: 174, distance: 67.7
click at [85, 174] on input "ellamaerennison_" at bounding box center [365, 164] width 648 height 25
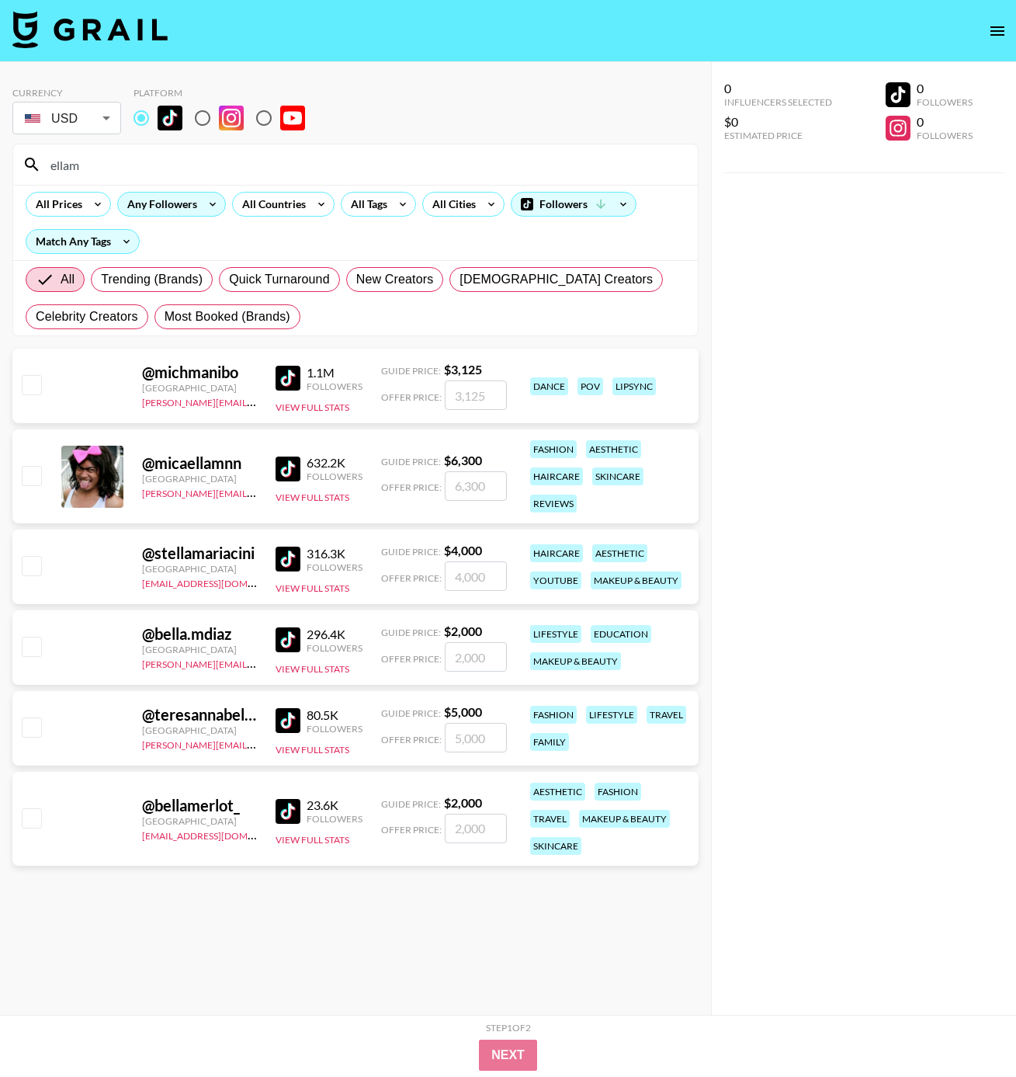
type input "[PERSON_NAME]"
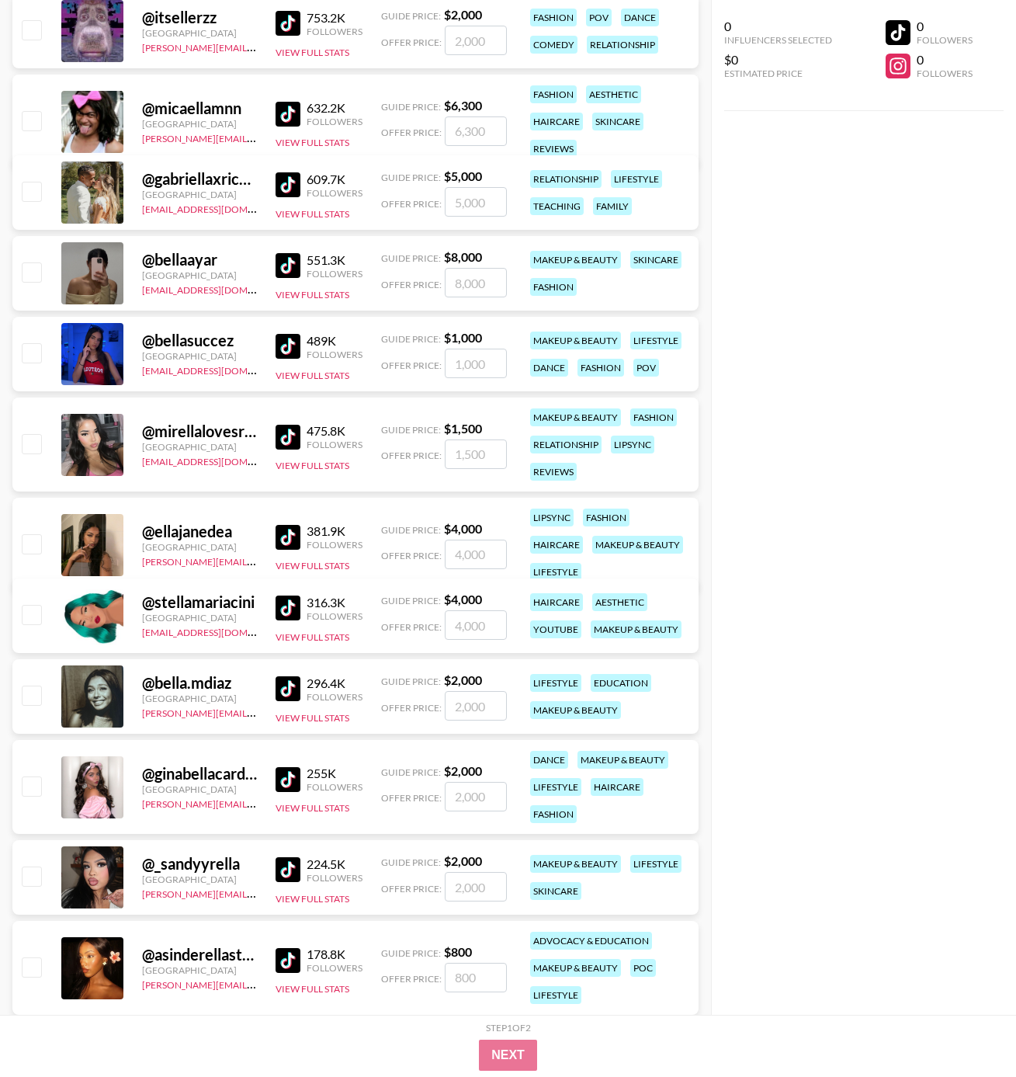
scroll to position [1784, 0]
